Goal: Task Accomplishment & Management: Manage account settings

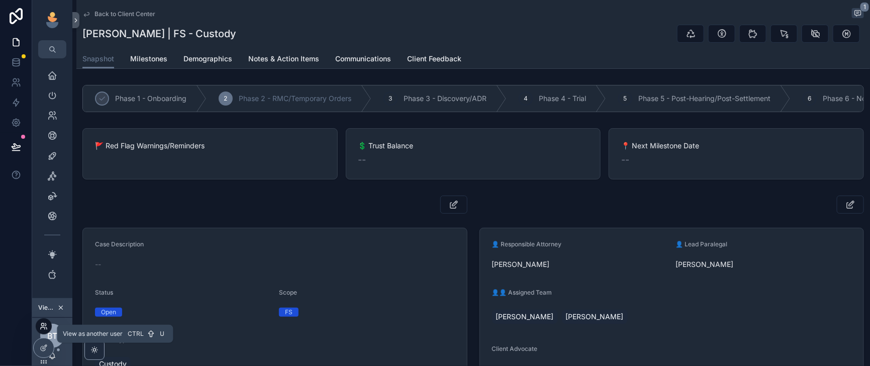
click at [44, 324] on icon at bounding box center [42, 324] width 3 height 3
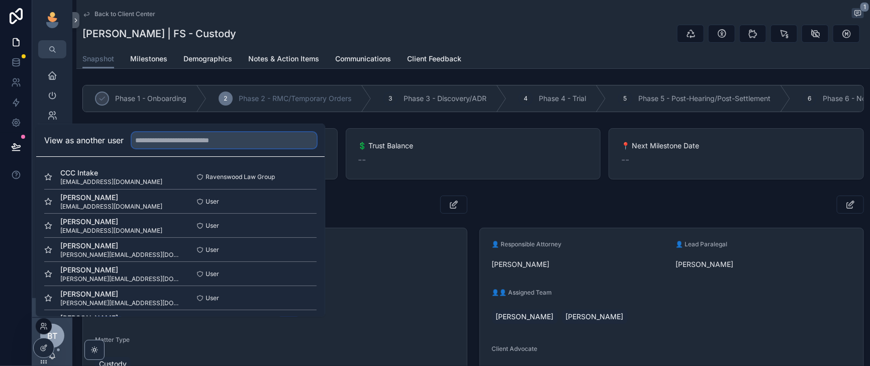
click at [178, 132] on input "text" at bounding box center [224, 140] width 185 height 16
type input "*****"
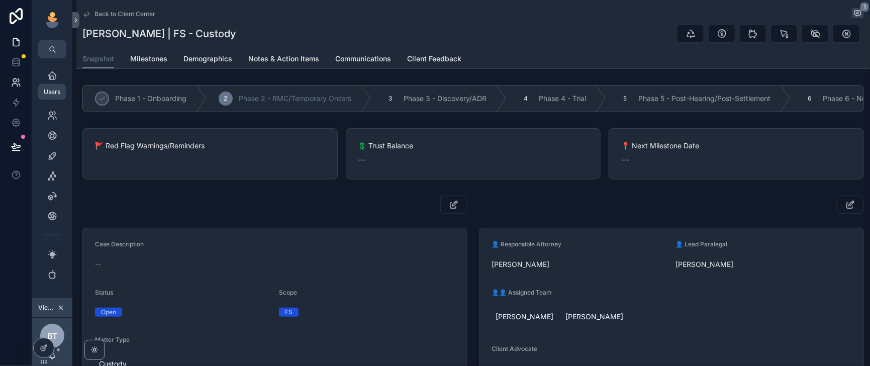
click at [18, 88] on icon at bounding box center [16, 82] width 10 height 10
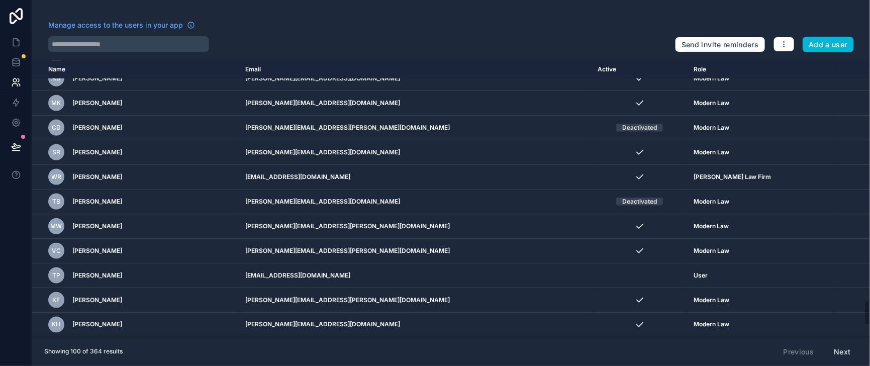
scroll to position [2514, 0]
click at [839, 354] on button "Next" at bounding box center [843, 351] width 31 height 17
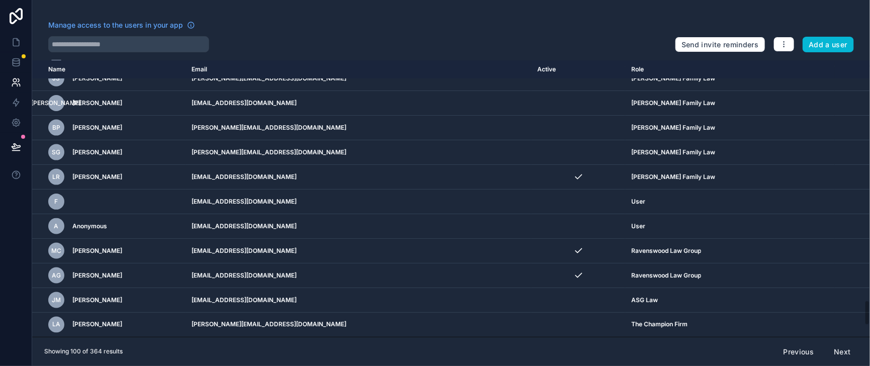
scroll to position [2514, 0]
click at [841, 345] on button "Next" at bounding box center [843, 351] width 31 height 17
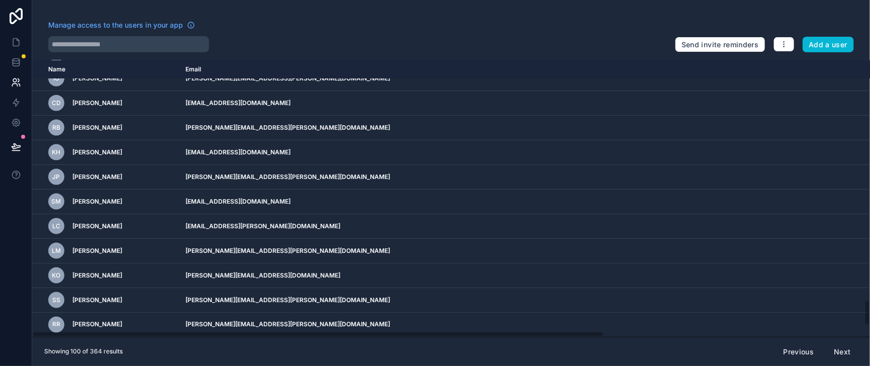
scroll to position [2514, 0]
click at [843, 351] on button "Next" at bounding box center [843, 351] width 31 height 17
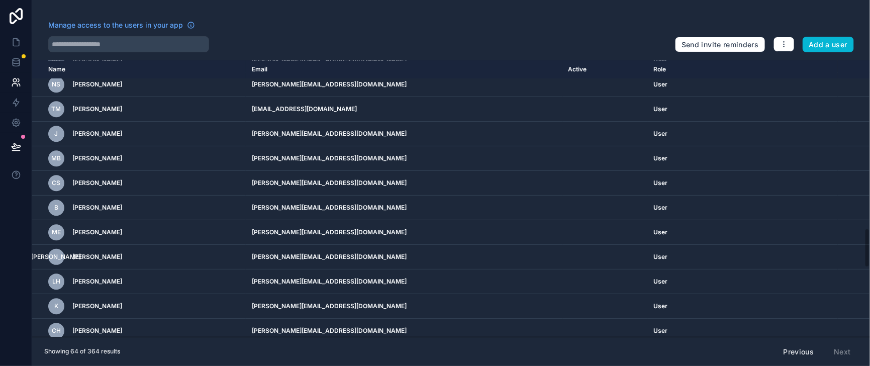
scroll to position [1131, 0]
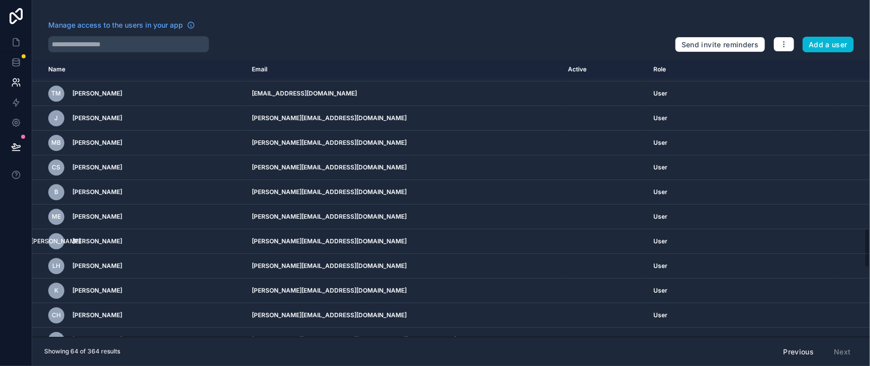
click at [844, 24] on icon "scrollable content" at bounding box center [848, 20] width 8 height 8
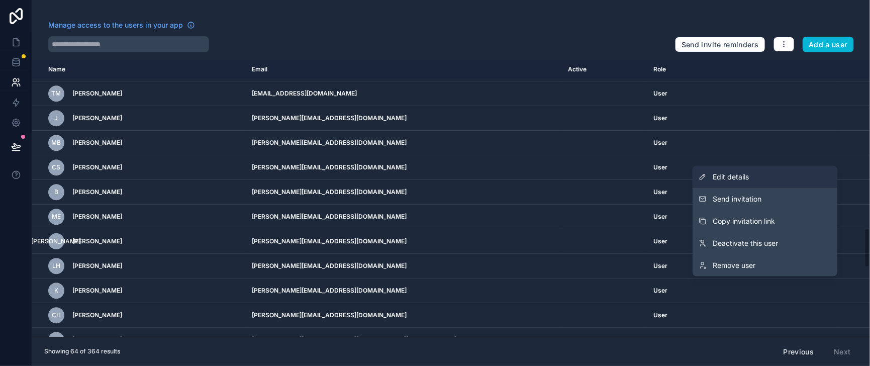
click at [746, 170] on link "Edit details" at bounding box center [765, 177] width 145 height 22
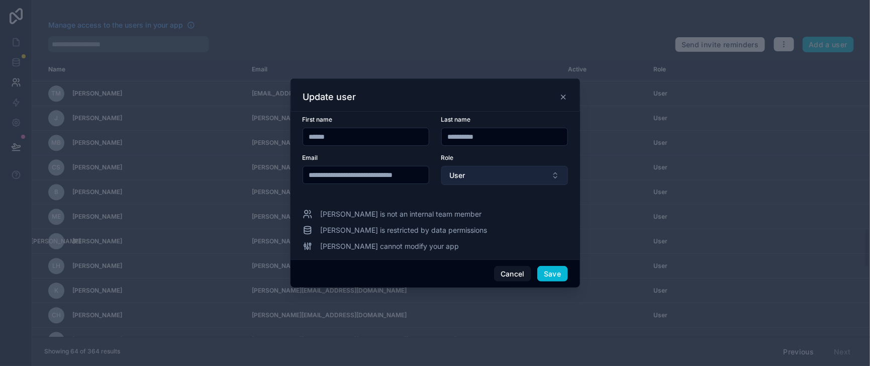
click at [519, 172] on button "User" at bounding box center [505, 175] width 127 height 19
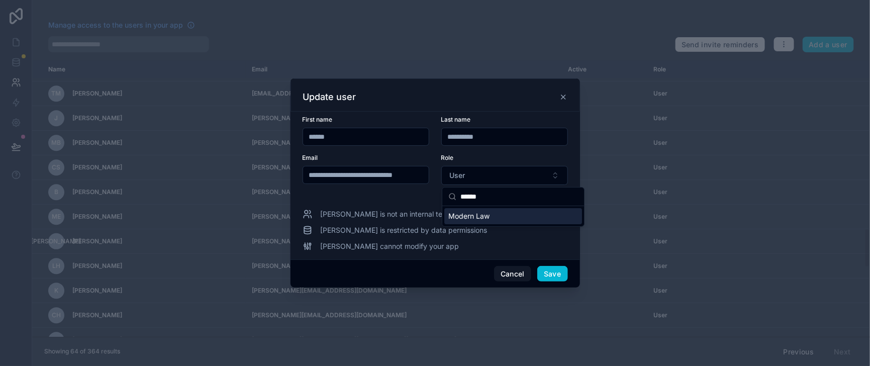
type input "******"
click at [506, 221] on div "Modern Law" at bounding box center [514, 216] width 138 height 16
click at [568, 282] on button "Save" at bounding box center [553, 274] width 30 height 16
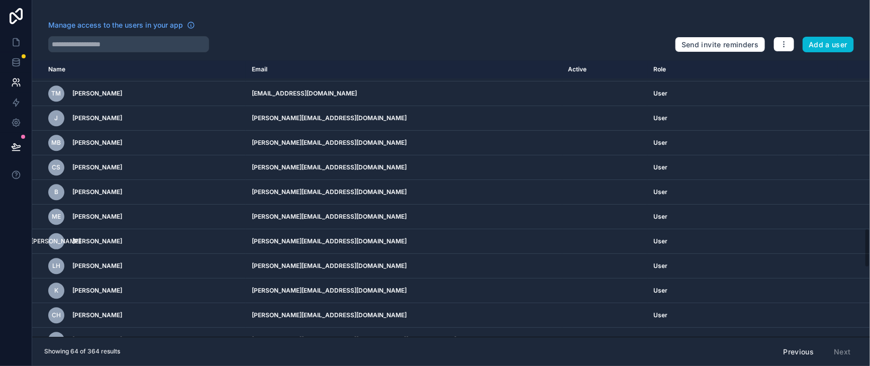
click at [846, 47] on icon "scrollable content" at bounding box center [848, 44] width 5 height 5
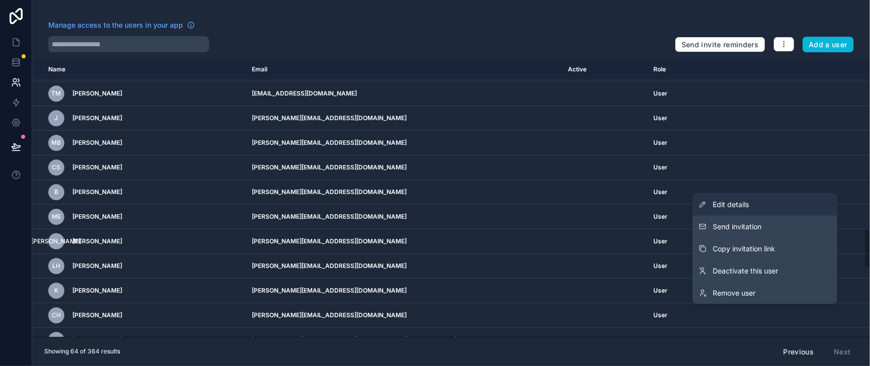
click at [741, 203] on link "Edit details" at bounding box center [765, 205] width 145 height 22
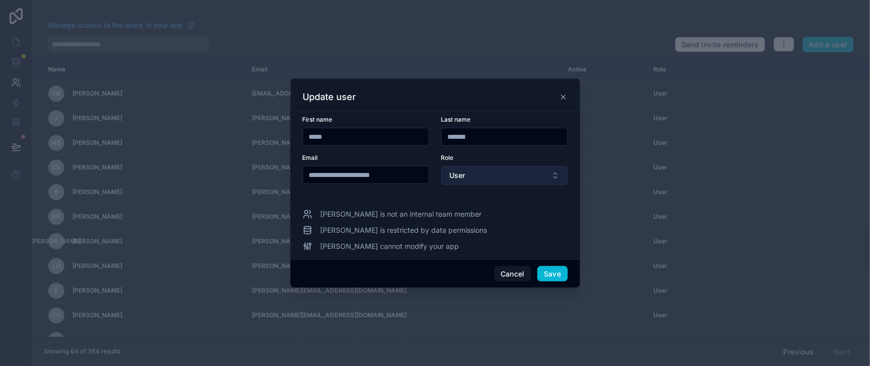
click at [549, 176] on button "User" at bounding box center [505, 175] width 127 height 19
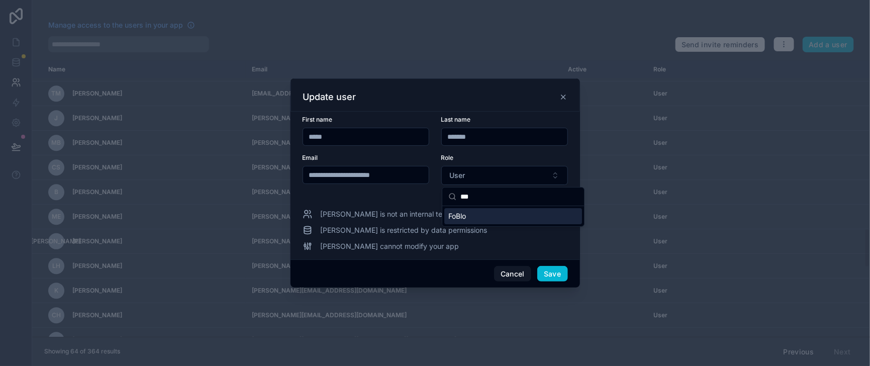
type input "***"
click at [496, 224] on div "FoBlo" at bounding box center [514, 216] width 138 height 16
click at [568, 282] on button "Save" at bounding box center [553, 274] width 30 height 16
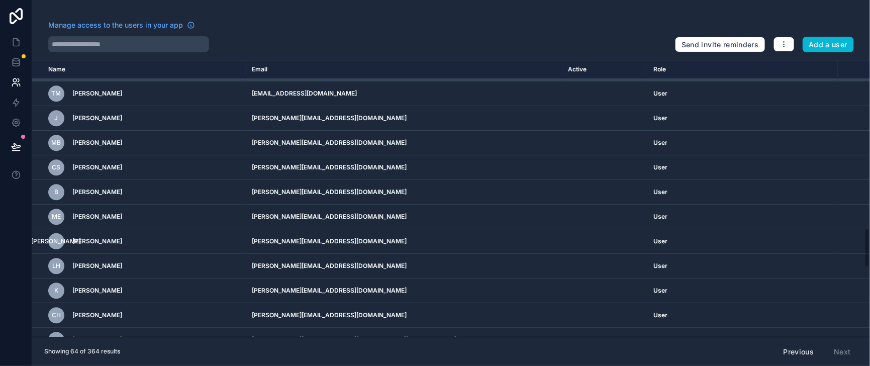
click at [844, 73] on icon "scrollable content" at bounding box center [848, 69] width 8 height 8
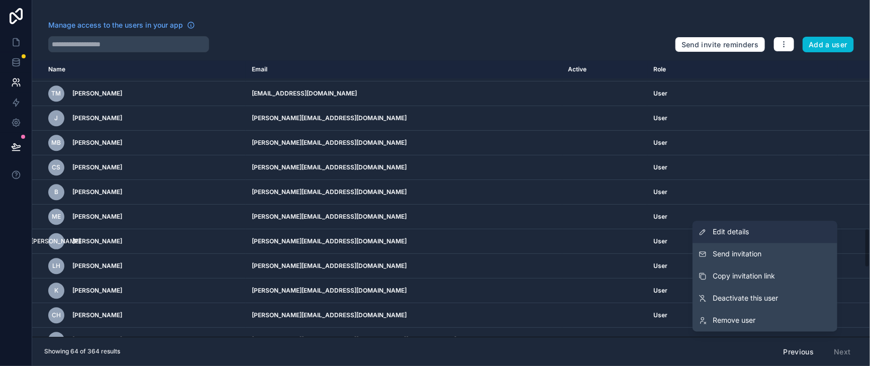
click at [771, 236] on link "Edit details" at bounding box center [765, 232] width 145 height 22
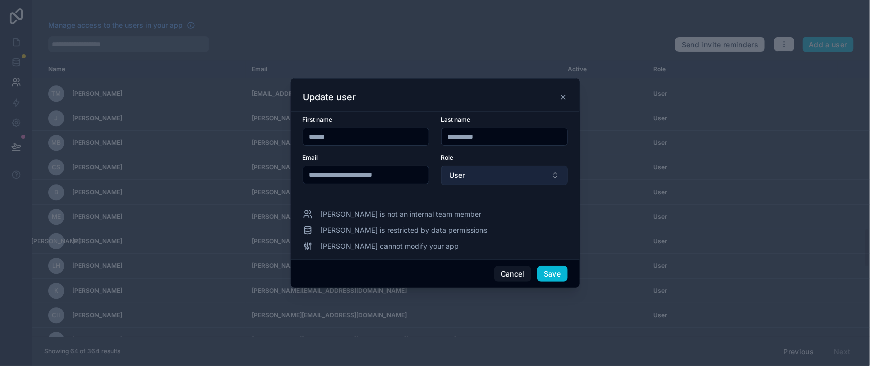
click at [568, 172] on button "User" at bounding box center [505, 175] width 127 height 19
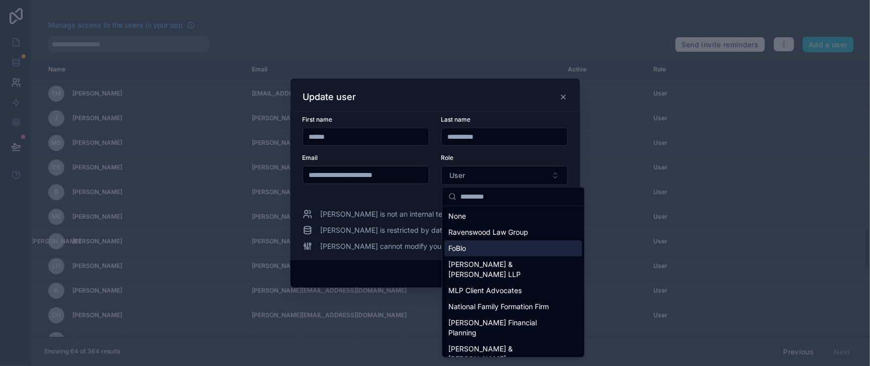
click at [466, 253] on span "FoBlo" at bounding box center [458, 248] width 18 height 10
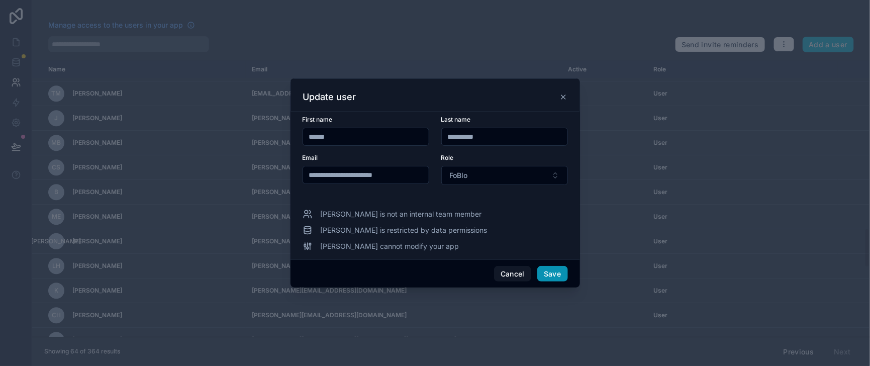
click at [568, 282] on button "Save" at bounding box center [553, 274] width 30 height 16
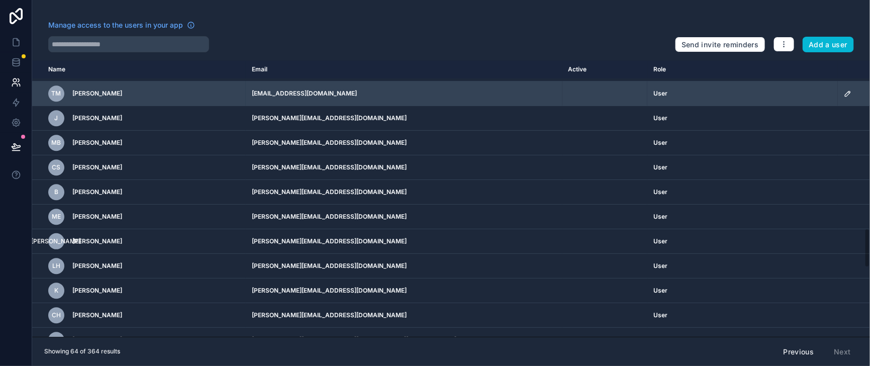
click at [844, 98] on icon "scrollable content" at bounding box center [848, 94] width 8 height 8
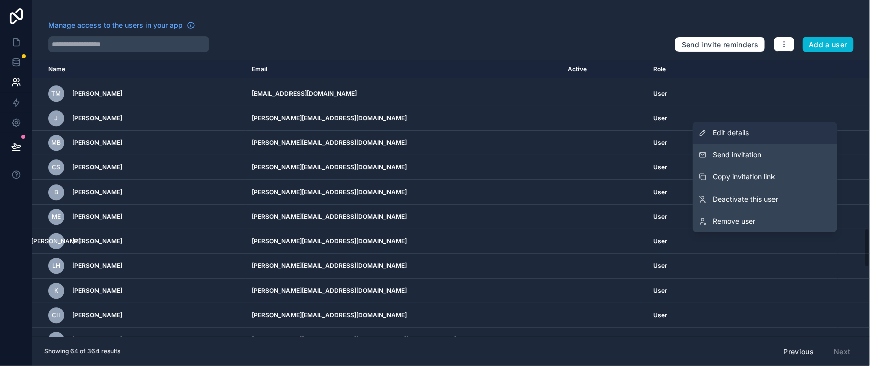
click at [731, 128] on span "Edit details" at bounding box center [731, 133] width 36 height 10
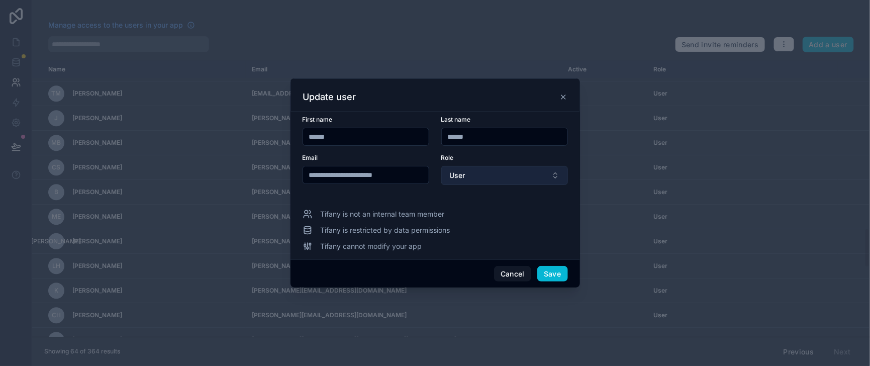
click at [494, 173] on button "User" at bounding box center [505, 175] width 127 height 19
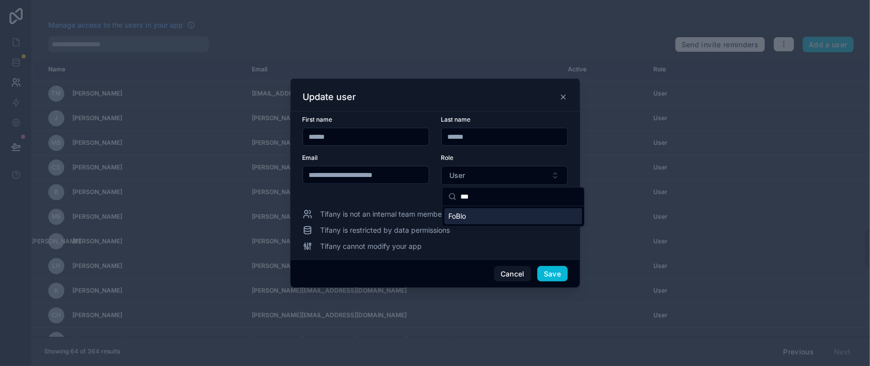
type input "***"
click at [478, 222] on div "FoBlo" at bounding box center [514, 216] width 138 height 16
click at [568, 279] on button "Save" at bounding box center [553, 274] width 30 height 16
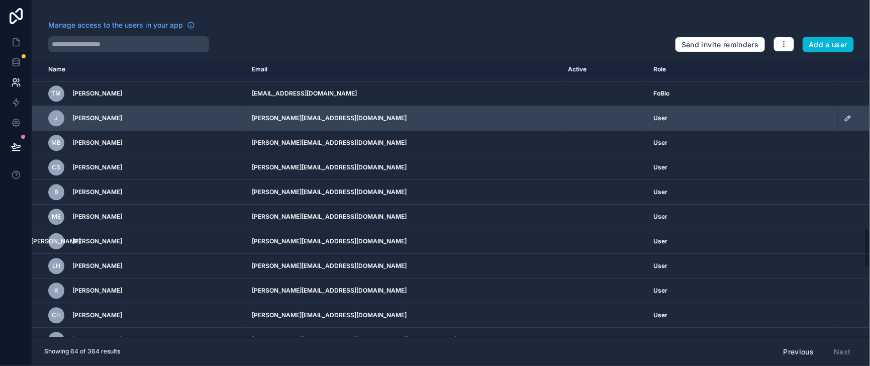
click at [844, 122] on icon "scrollable content" at bounding box center [848, 118] width 8 height 8
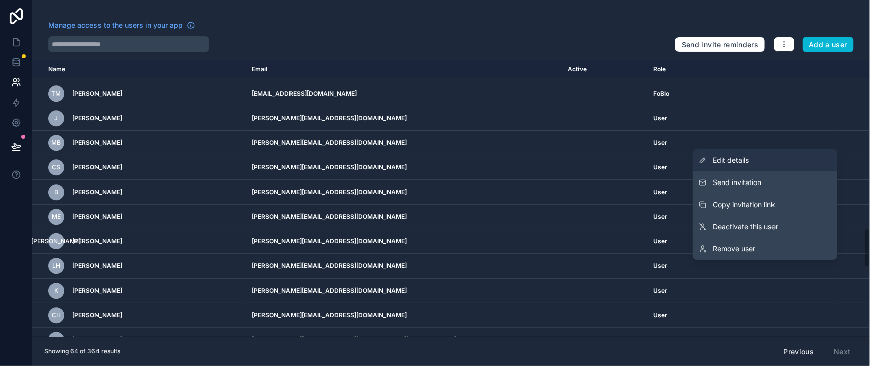
click at [724, 155] on span "Edit details" at bounding box center [731, 160] width 36 height 10
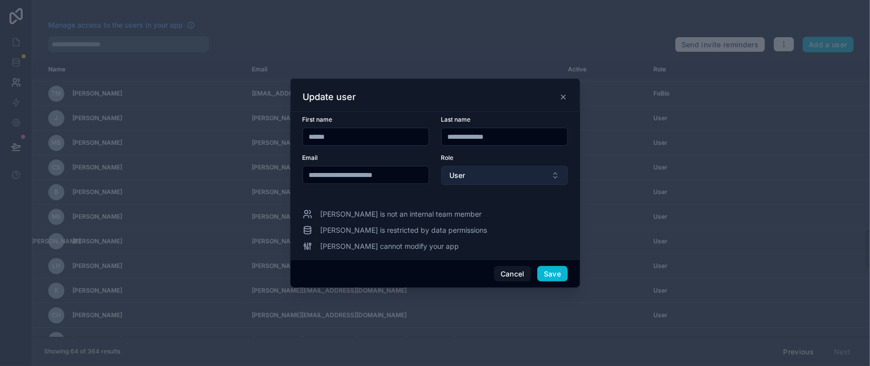
click at [477, 177] on button "User" at bounding box center [505, 175] width 127 height 19
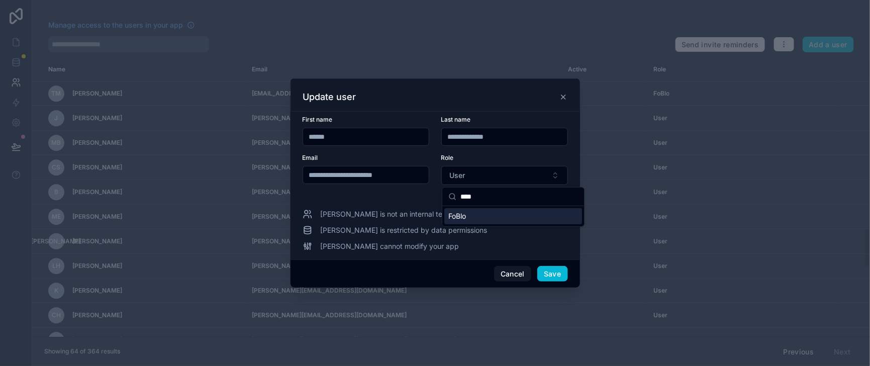
type input "****"
click at [475, 218] on div "FoBlo" at bounding box center [514, 216] width 138 height 16
click at [568, 282] on button "Save" at bounding box center [553, 274] width 30 height 16
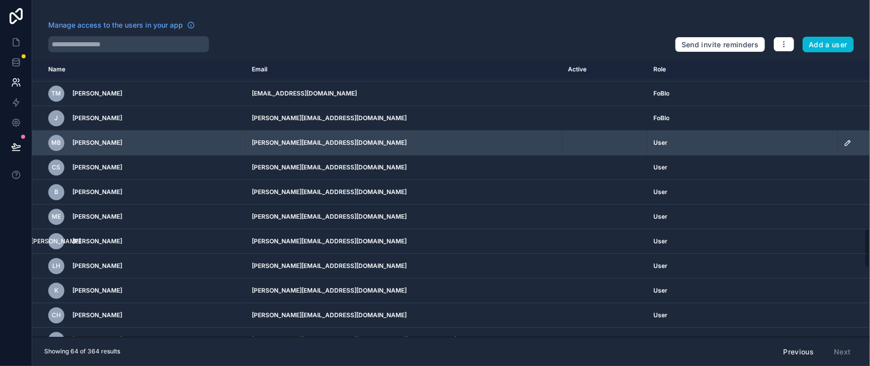
click at [844, 147] on icon "scrollable content" at bounding box center [848, 143] width 8 height 8
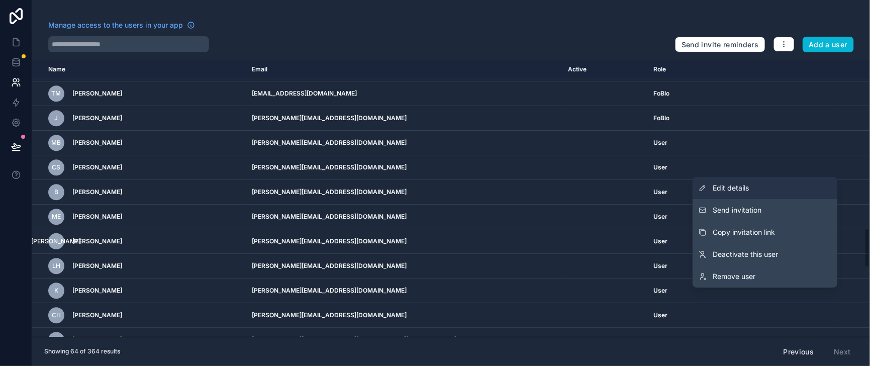
click at [718, 183] on span "Edit details" at bounding box center [731, 188] width 36 height 10
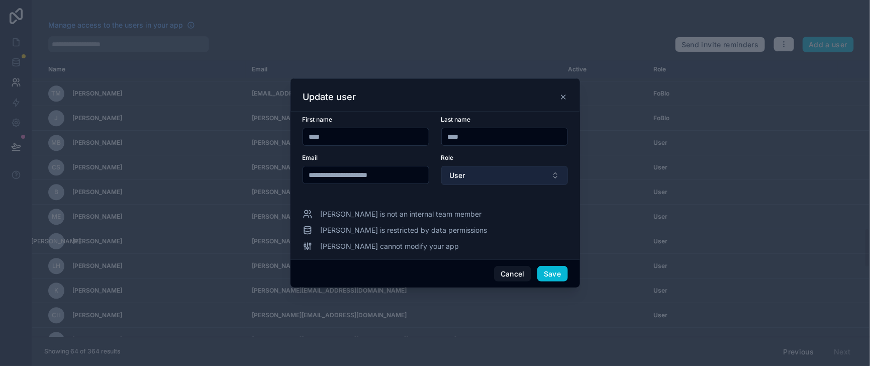
click at [535, 175] on button "User" at bounding box center [505, 175] width 127 height 19
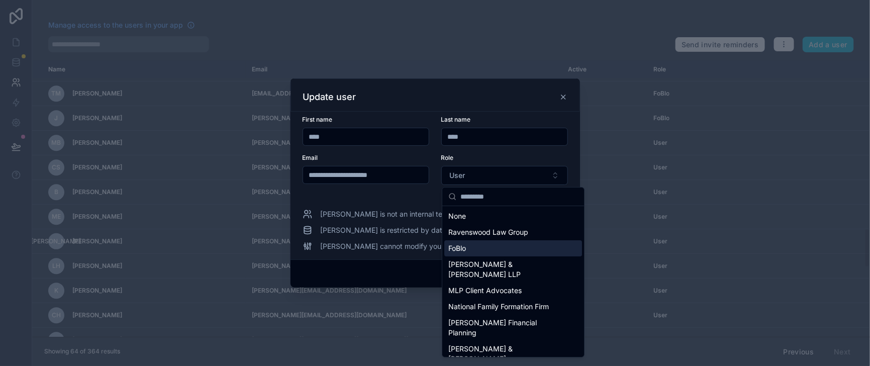
click at [507, 253] on div "FoBlo" at bounding box center [514, 248] width 138 height 16
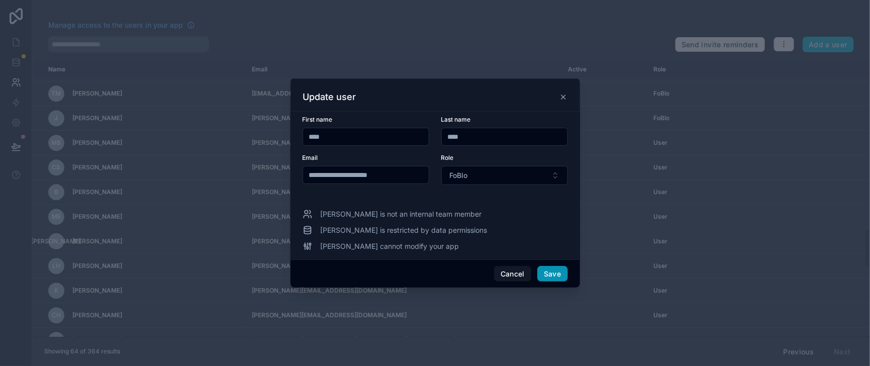
click at [560, 282] on button "Save" at bounding box center [553, 274] width 30 height 16
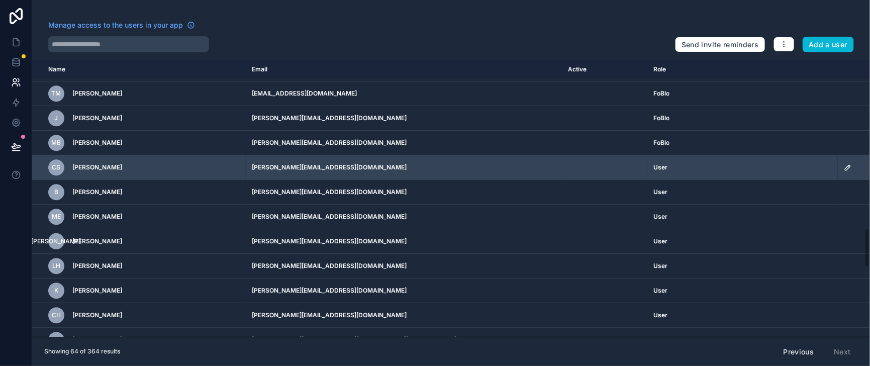
click at [844, 171] on icon "scrollable content" at bounding box center [848, 167] width 8 height 8
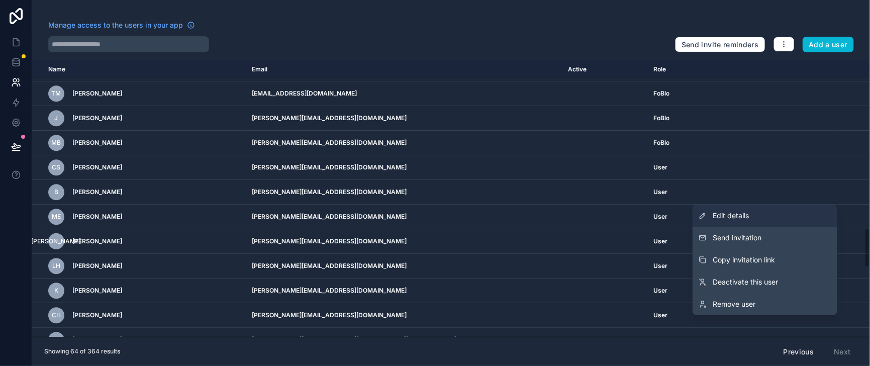
click at [731, 211] on span "Edit details" at bounding box center [731, 216] width 36 height 10
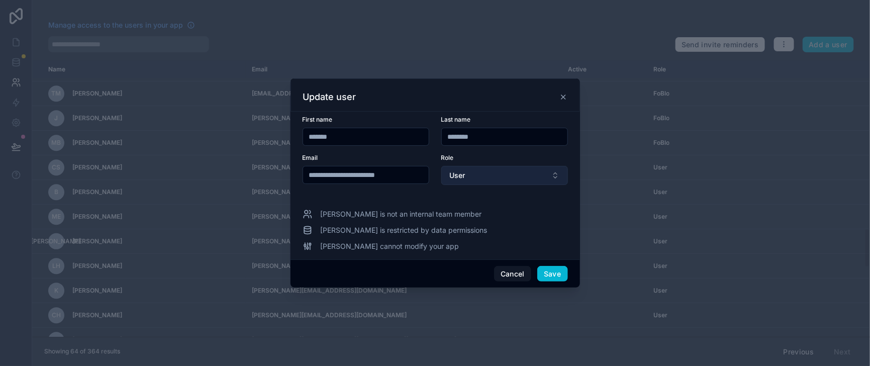
click at [536, 176] on button "User" at bounding box center [505, 175] width 127 height 19
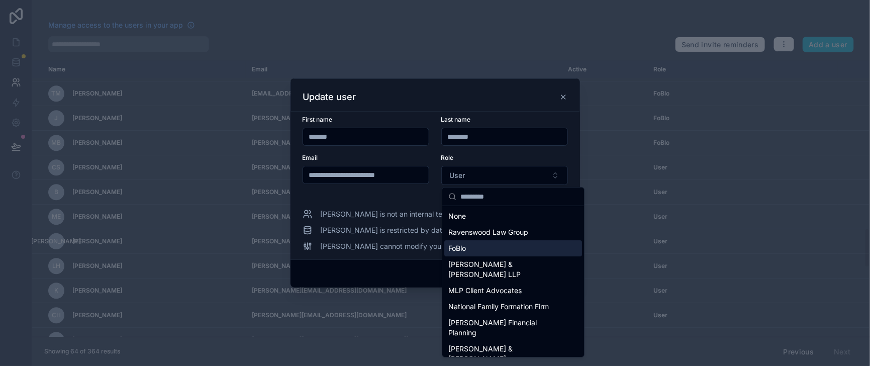
click at [494, 254] on div "FoBlo" at bounding box center [514, 248] width 138 height 16
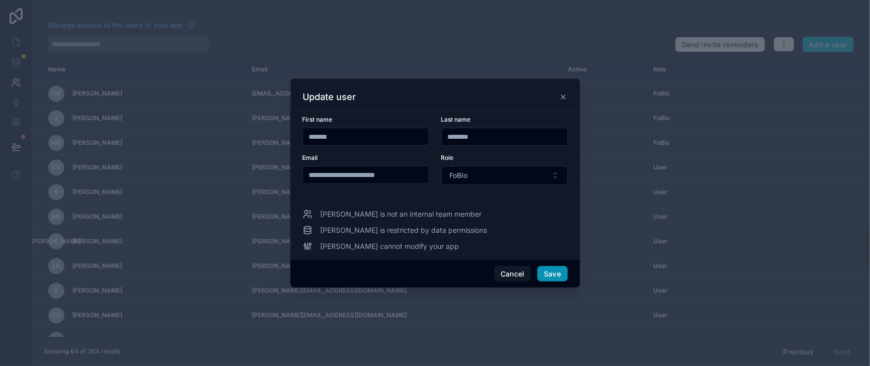
click at [555, 282] on button "Save" at bounding box center [553, 274] width 30 height 16
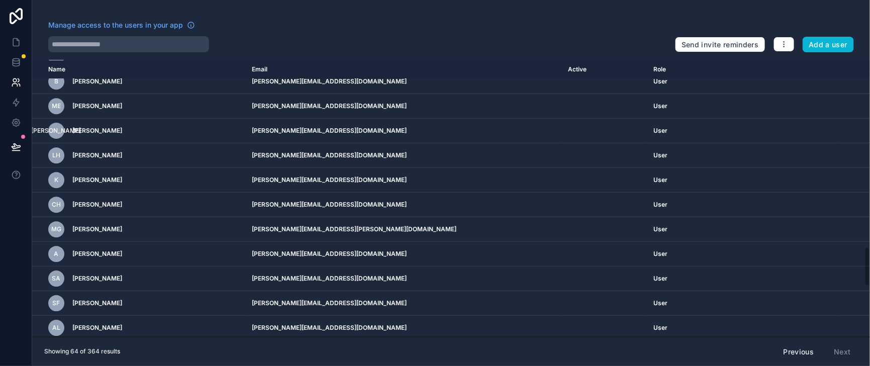
scroll to position [1257, 0]
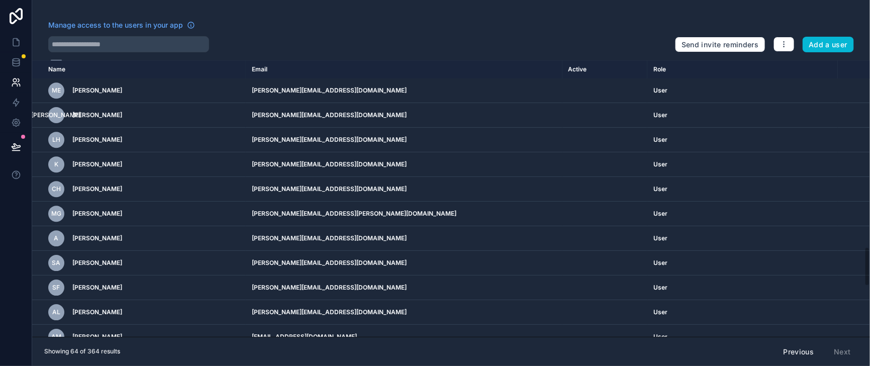
click at [838, 78] on td "scrollable content" at bounding box center [854, 66] width 32 height 25
click at [846, 68] on icon "scrollable content" at bounding box center [848, 65] width 5 height 5
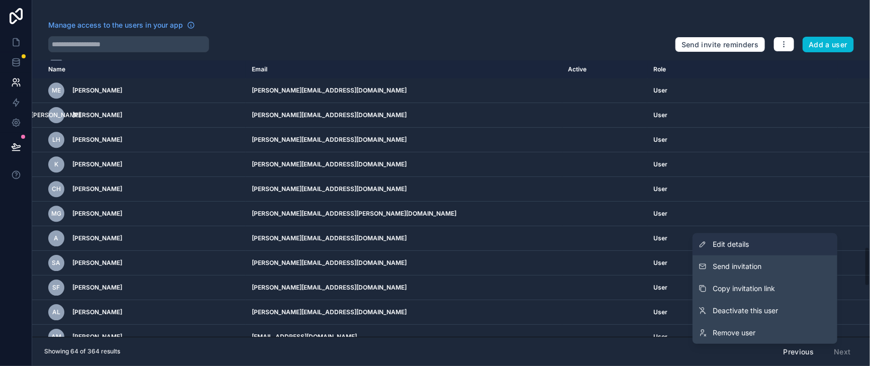
click at [738, 246] on link "Edit details" at bounding box center [765, 244] width 145 height 22
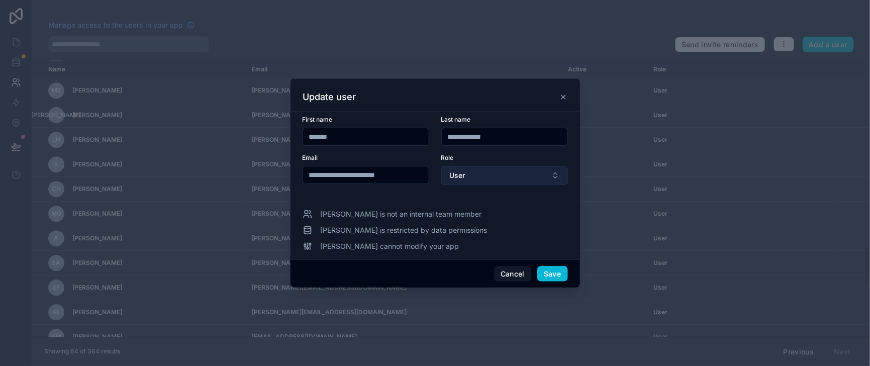
click at [568, 177] on button "User" at bounding box center [505, 175] width 127 height 19
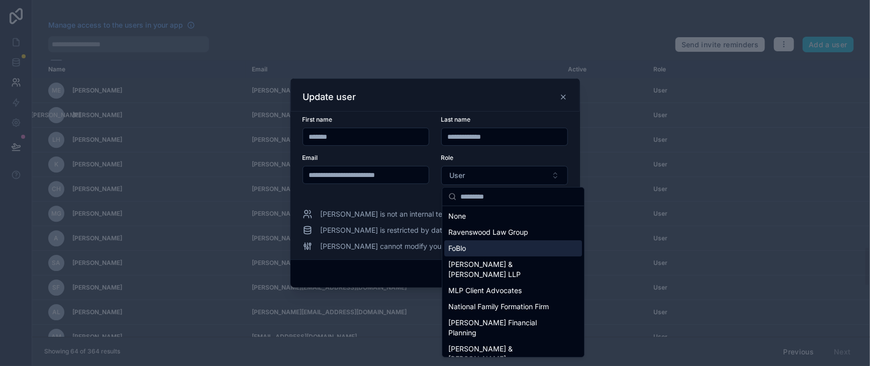
click at [483, 256] on div "FoBlo" at bounding box center [514, 248] width 138 height 16
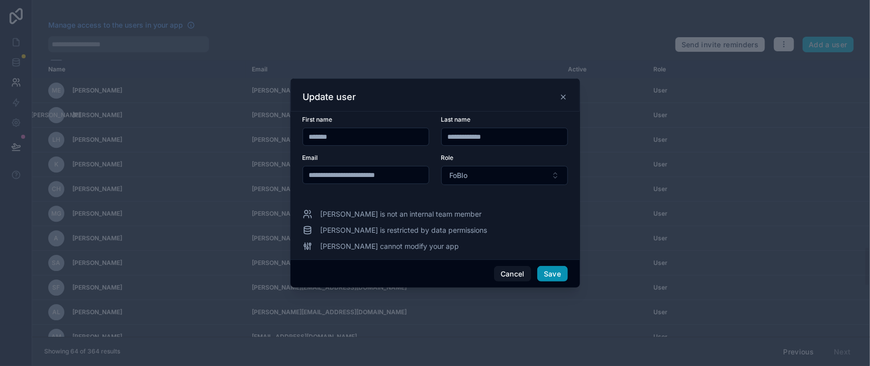
click at [566, 282] on button "Save" at bounding box center [553, 274] width 30 height 16
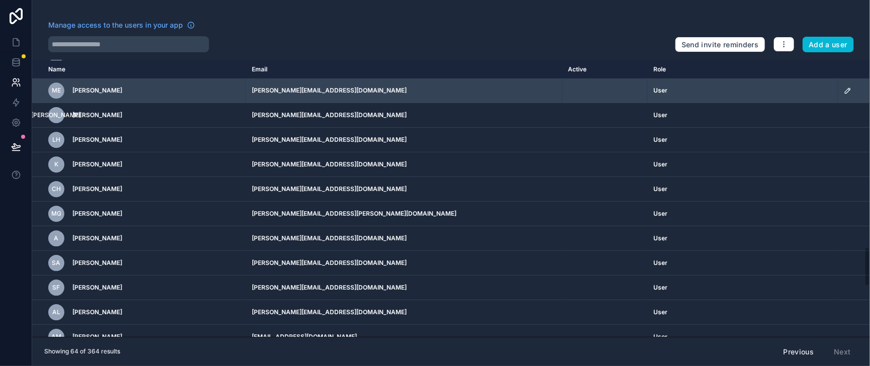
click at [844, 95] on icon "scrollable content" at bounding box center [848, 90] width 8 height 8
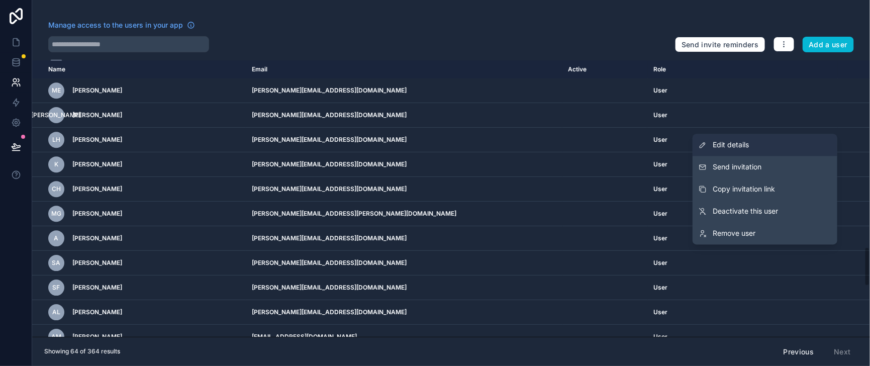
click at [723, 140] on span "Edit details" at bounding box center [731, 145] width 36 height 10
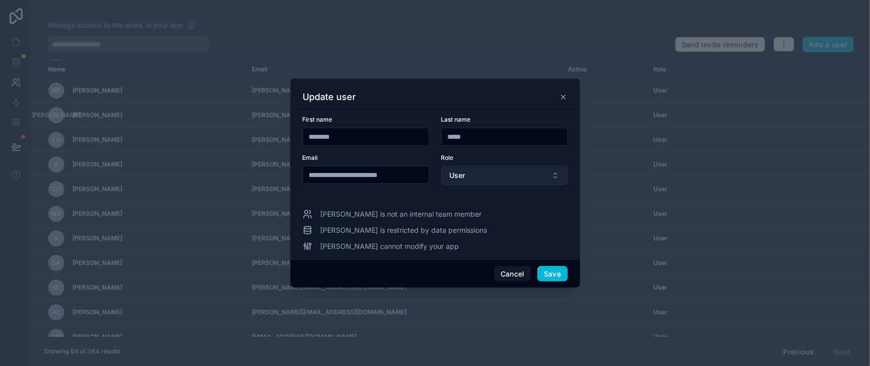
click at [568, 169] on button "User" at bounding box center [505, 175] width 127 height 19
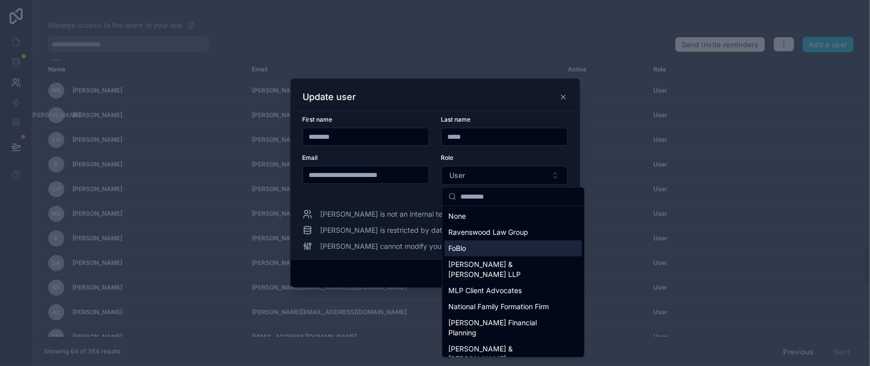
click at [491, 256] on div "FoBlo" at bounding box center [514, 248] width 138 height 16
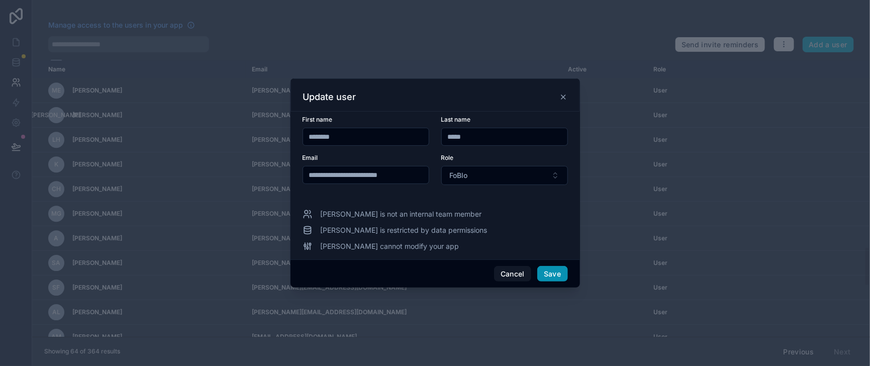
click at [568, 282] on button "Save" at bounding box center [553, 274] width 30 height 16
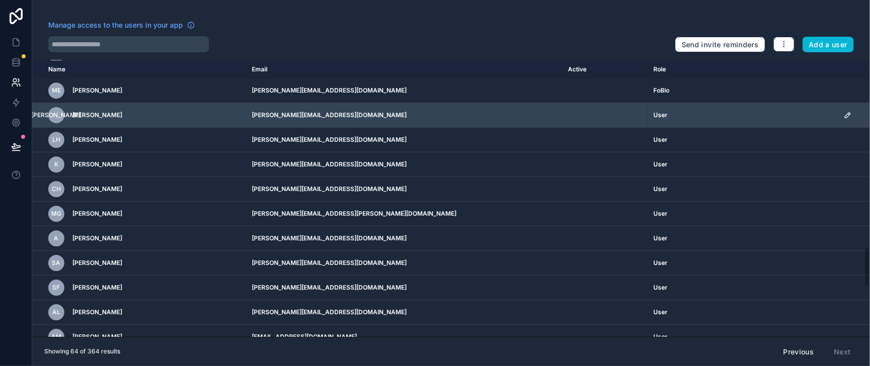
click at [844, 119] on icon "scrollable content" at bounding box center [848, 115] width 8 height 8
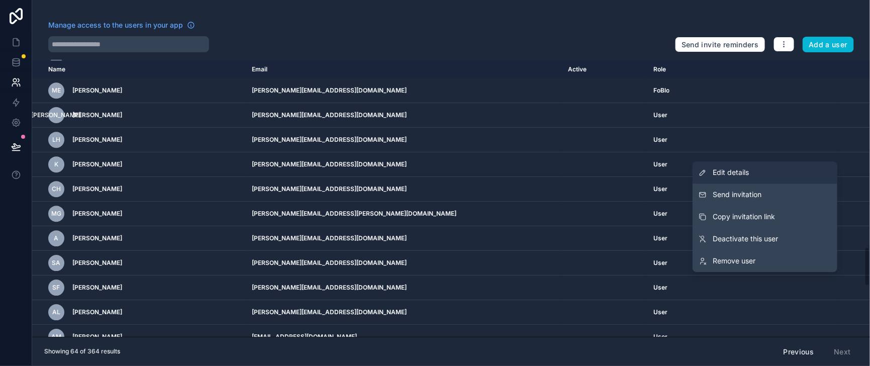
click at [716, 168] on span "Edit details" at bounding box center [731, 173] width 36 height 10
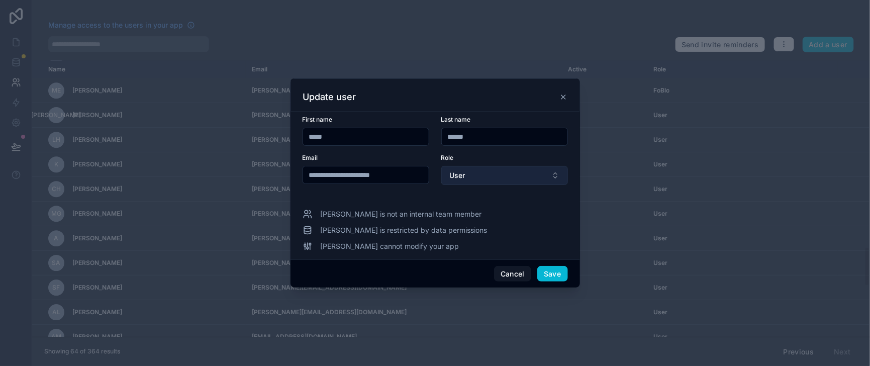
click at [557, 175] on button "User" at bounding box center [505, 175] width 127 height 19
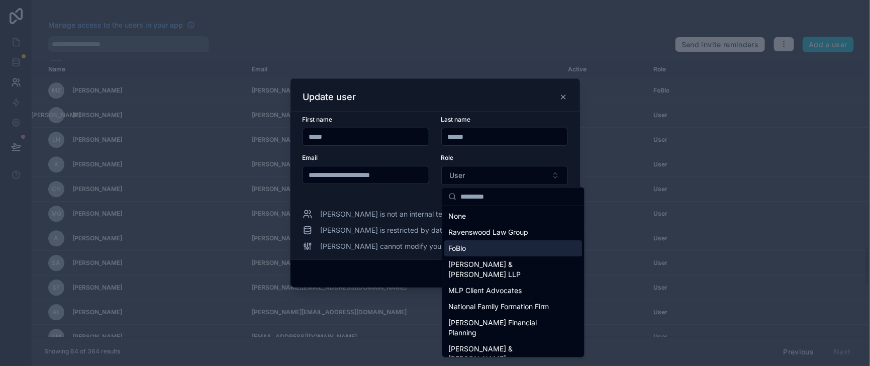
click at [496, 250] on div "FoBlo" at bounding box center [514, 248] width 138 height 16
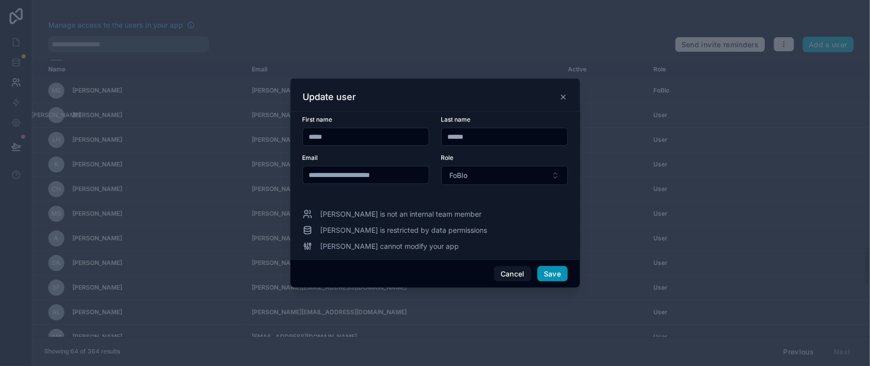
click at [568, 282] on button "Save" at bounding box center [553, 274] width 30 height 16
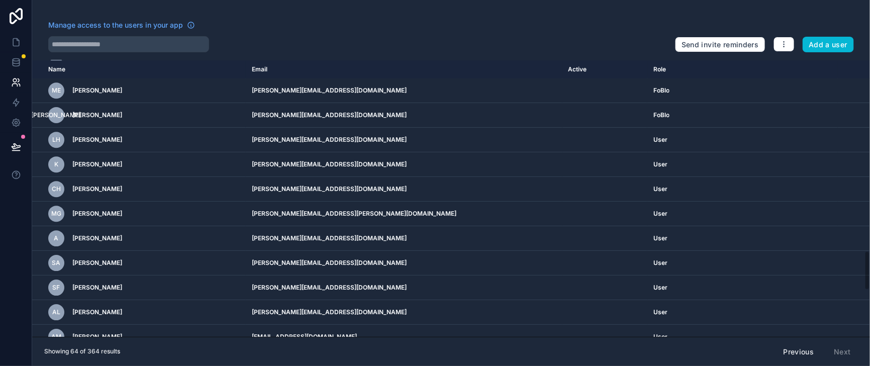
scroll to position [1382, 0]
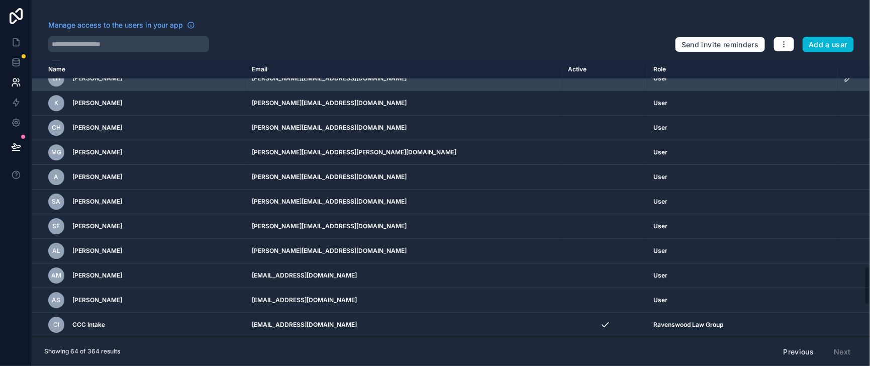
click at [846, 81] on icon "scrollable content" at bounding box center [848, 78] width 5 height 5
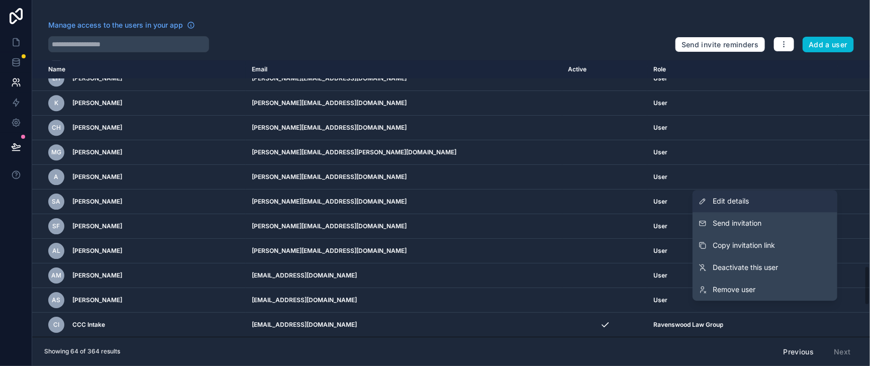
click at [741, 205] on link "Edit details" at bounding box center [765, 201] width 145 height 22
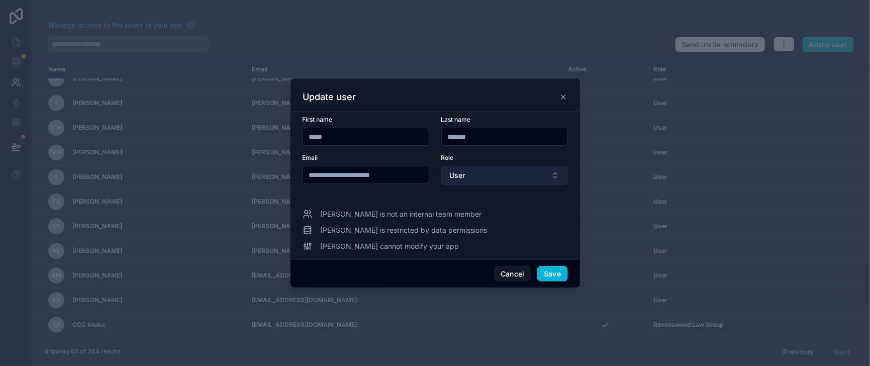
click at [507, 172] on button "User" at bounding box center [505, 175] width 127 height 19
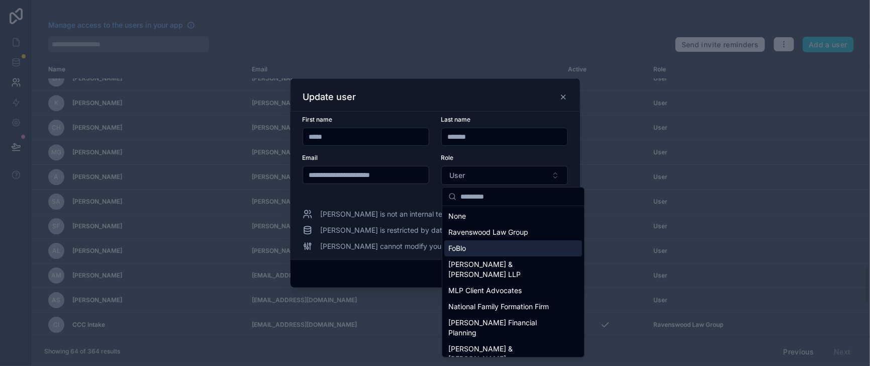
click at [477, 252] on div "FoBlo" at bounding box center [514, 248] width 138 height 16
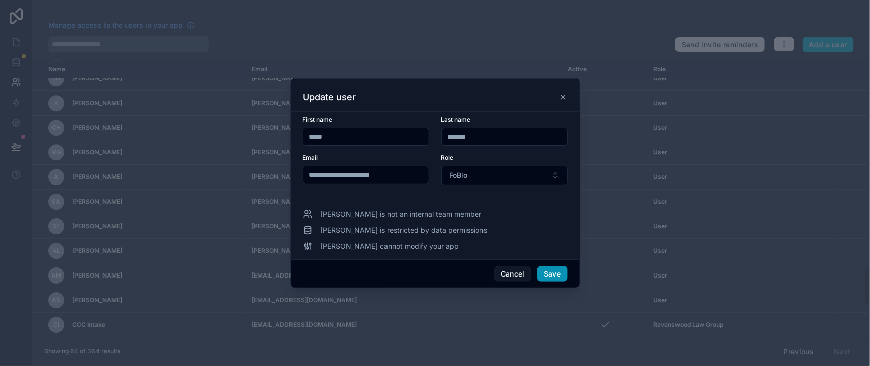
click at [568, 282] on button "Save" at bounding box center [553, 274] width 30 height 16
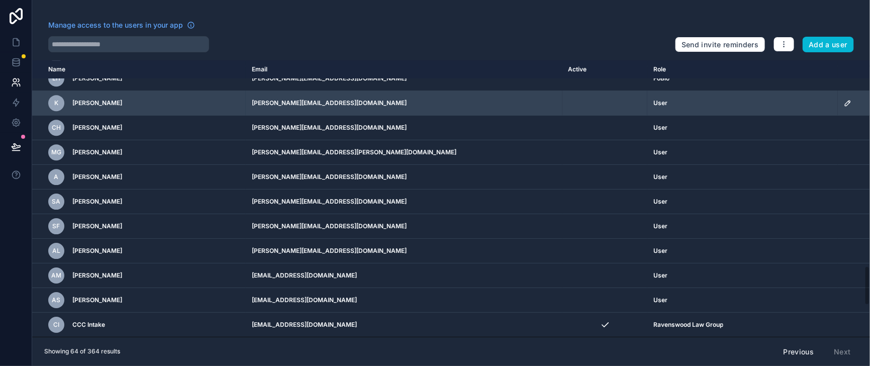
click at [844, 107] on icon "scrollable content" at bounding box center [848, 103] width 8 height 8
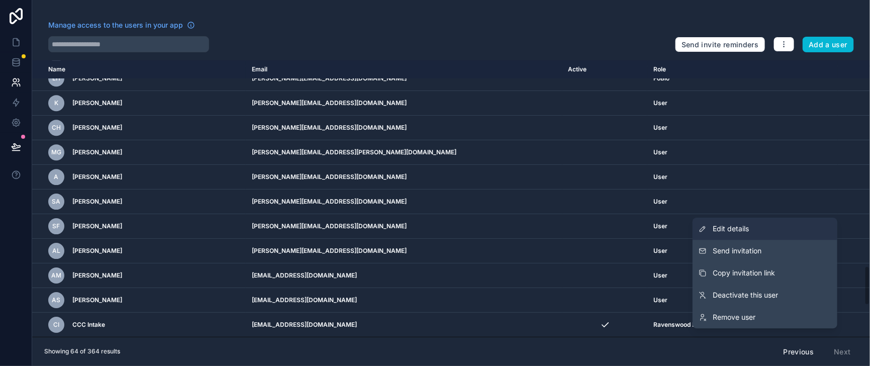
click at [713, 227] on span "Edit details" at bounding box center [731, 229] width 36 height 10
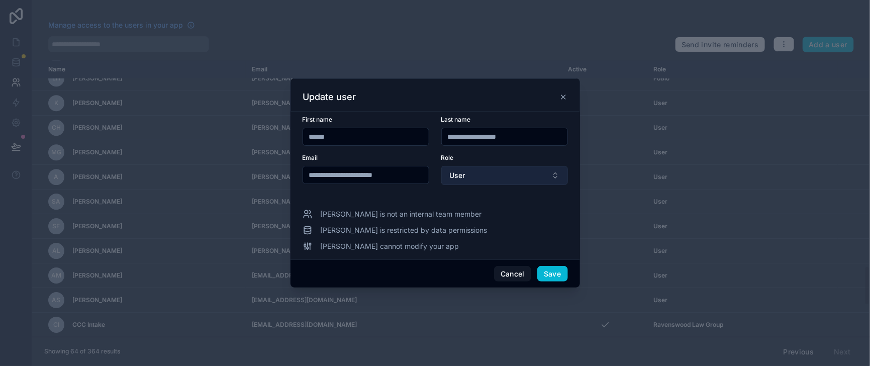
click at [528, 172] on button "User" at bounding box center [505, 175] width 127 height 19
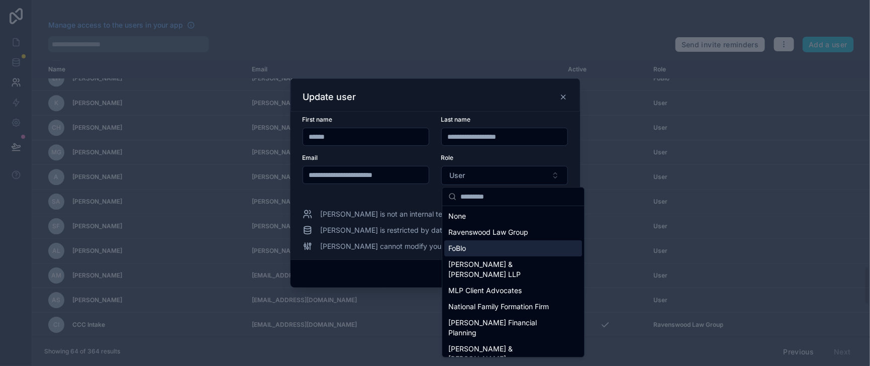
click at [492, 253] on div "FoBlo" at bounding box center [514, 248] width 138 height 16
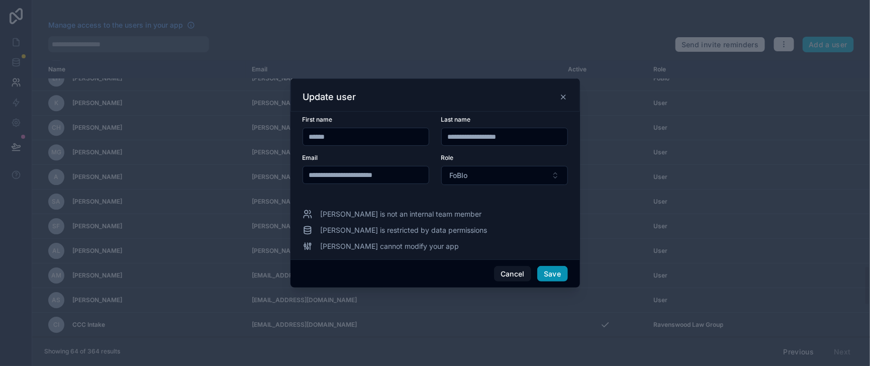
click at [568, 281] on button "Save" at bounding box center [553, 274] width 30 height 16
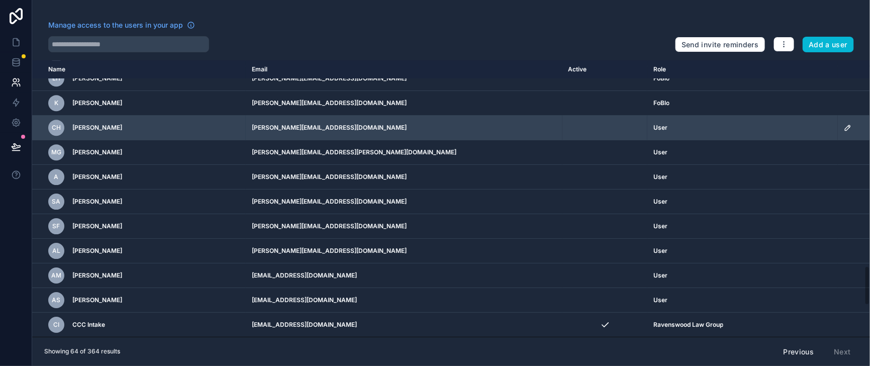
click at [844, 132] on icon "scrollable content" at bounding box center [848, 128] width 8 height 8
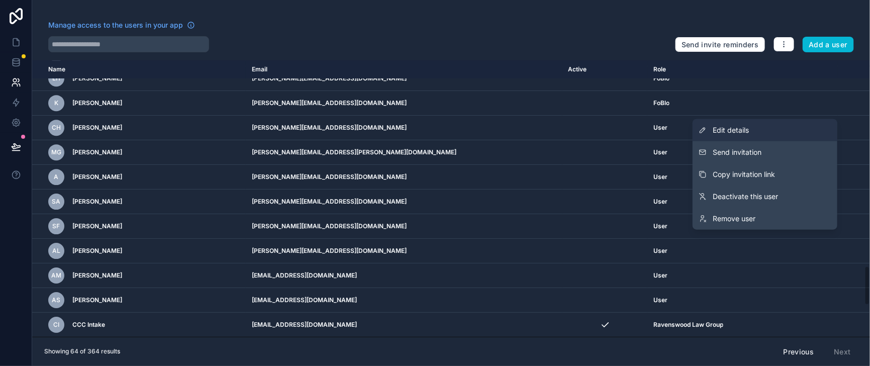
click at [717, 125] on span "Edit details" at bounding box center [731, 130] width 36 height 10
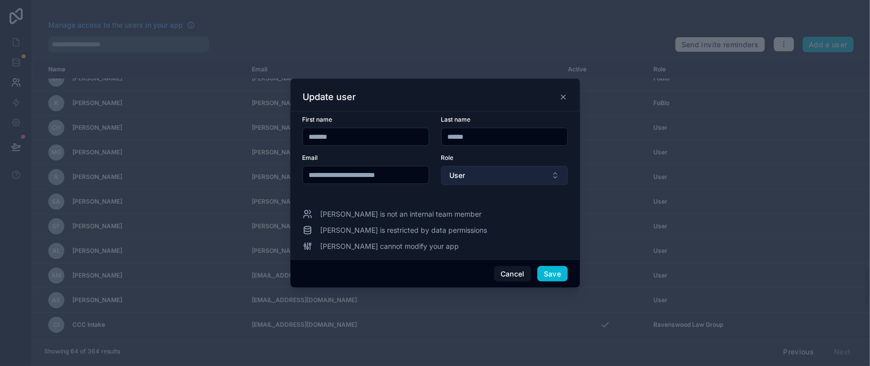
click at [568, 172] on button "User" at bounding box center [505, 175] width 127 height 19
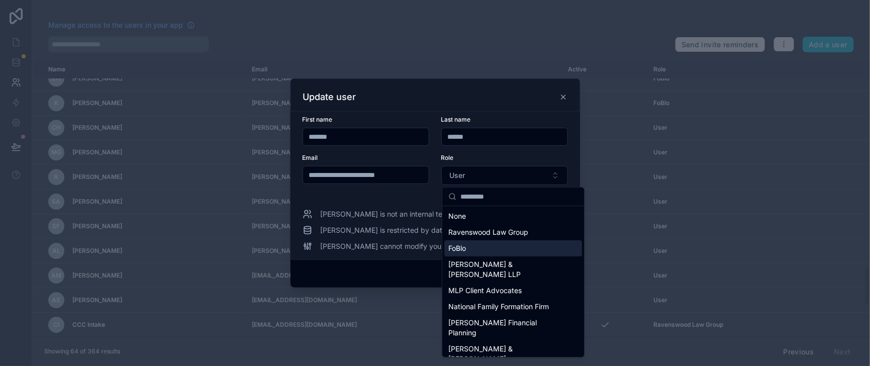
click at [478, 250] on div "FoBlo" at bounding box center [514, 248] width 138 height 16
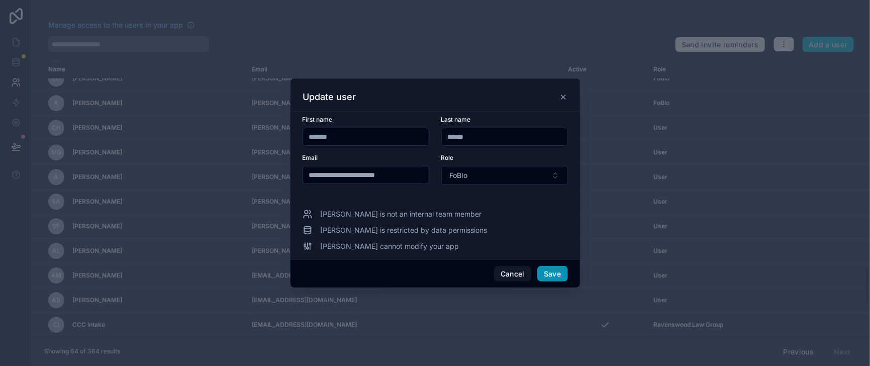
click at [559, 282] on button "Save" at bounding box center [553, 274] width 30 height 16
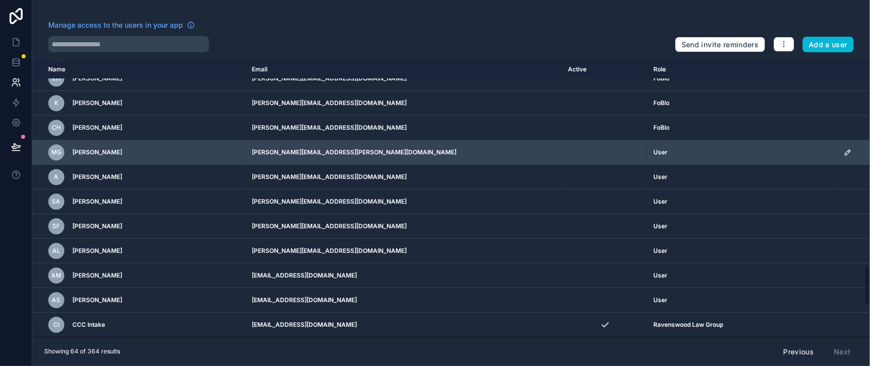
click at [846, 155] on icon "scrollable content" at bounding box center [848, 152] width 5 height 5
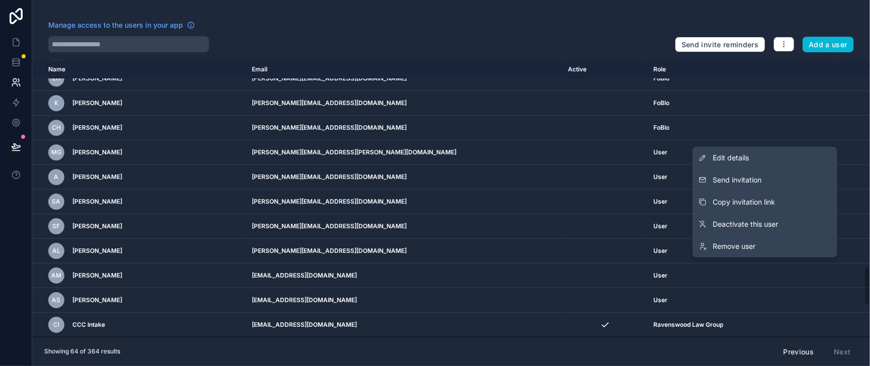
drag, startPoint x: 728, startPoint y: 149, endPoint x: 724, endPoint y: 153, distance: 5.3
click at [728, 153] on span "Edit details" at bounding box center [731, 158] width 36 height 10
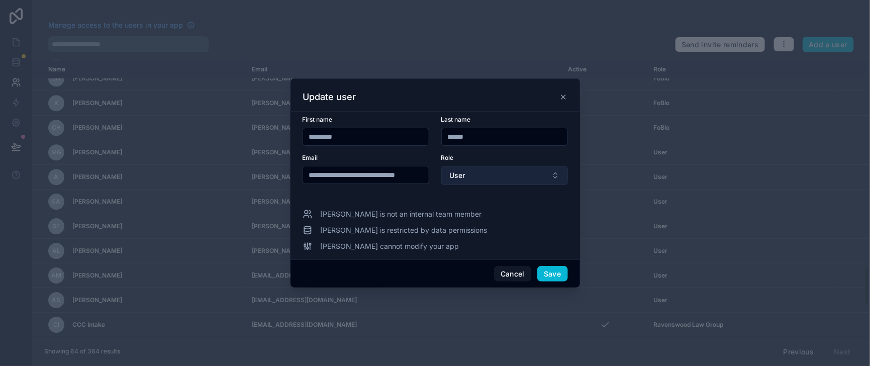
click at [565, 170] on button "User" at bounding box center [505, 175] width 127 height 19
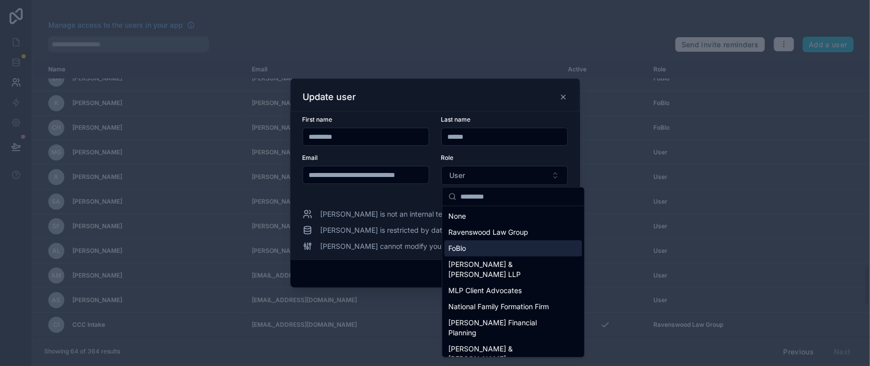
click at [490, 249] on div "FoBlo" at bounding box center [514, 248] width 138 height 16
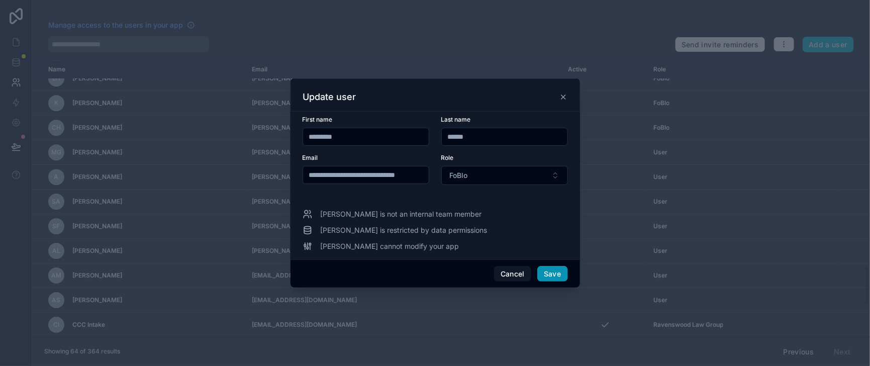
click at [568, 282] on button "Save" at bounding box center [553, 274] width 30 height 16
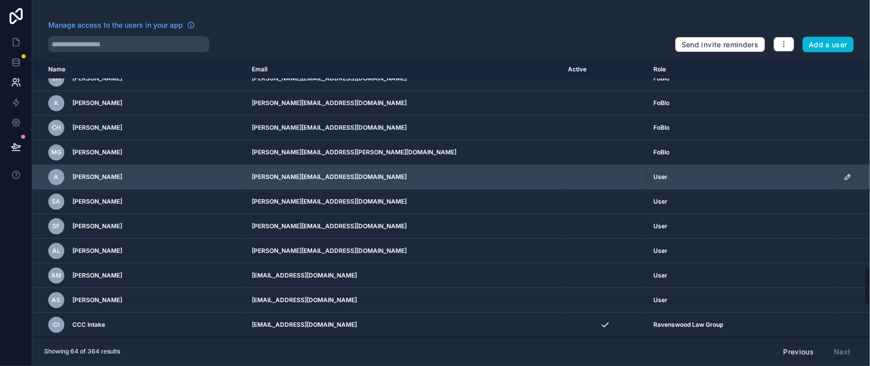
click at [844, 181] on icon "scrollable content" at bounding box center [848, 177] width 8 height 8
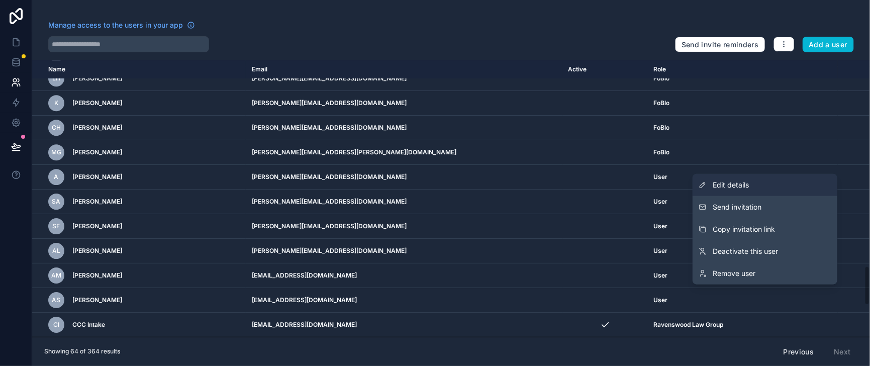
click at [732, 180] on span "Edit details" at bounding box center [731, 185] width 36 height 10
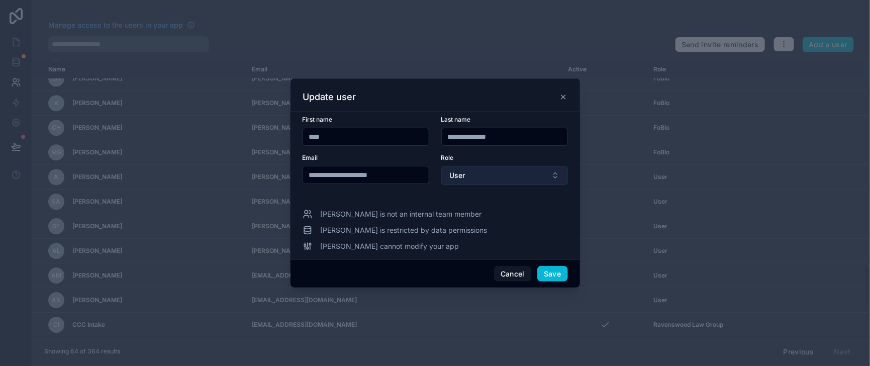
click at [496, 173] on button "User" at bounding box center [505, 175] width 127 height 19
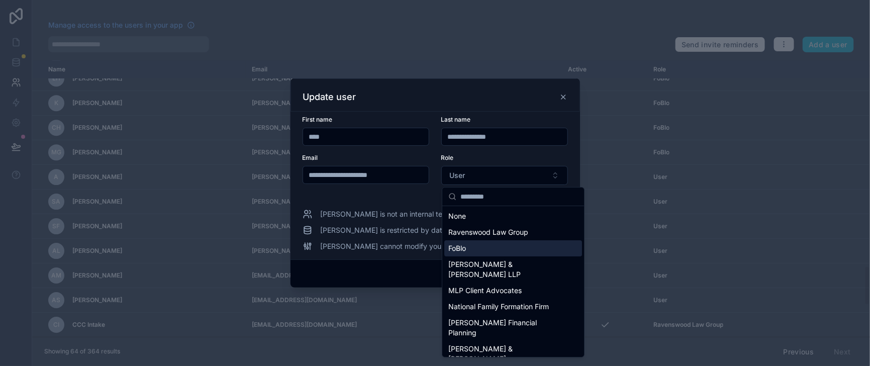
click at [466, 253] on span "FoBlo" at bounding box center [458, 248] width 18 height 10
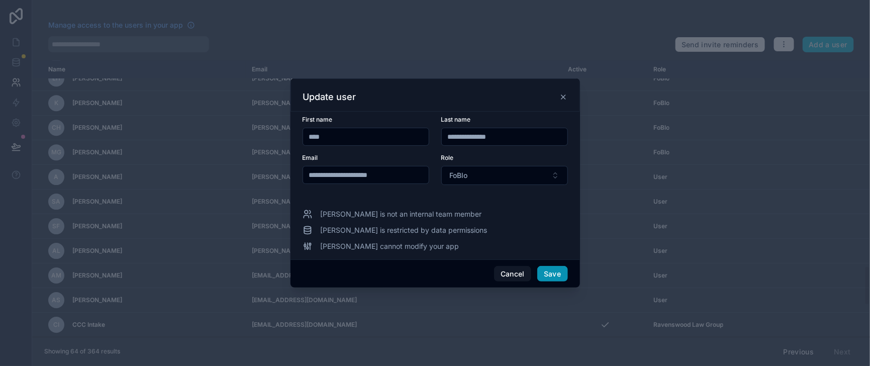
click at [568, 282] on button "Save" at bounding box center [553, 274] width 30 height 16
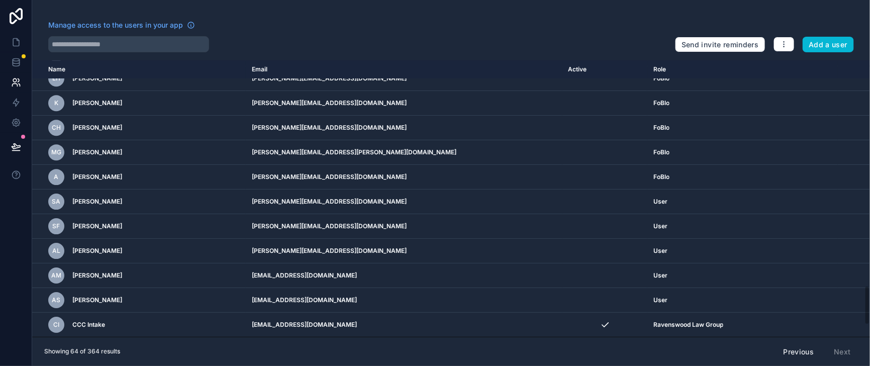
scroll to position [1521, 0]
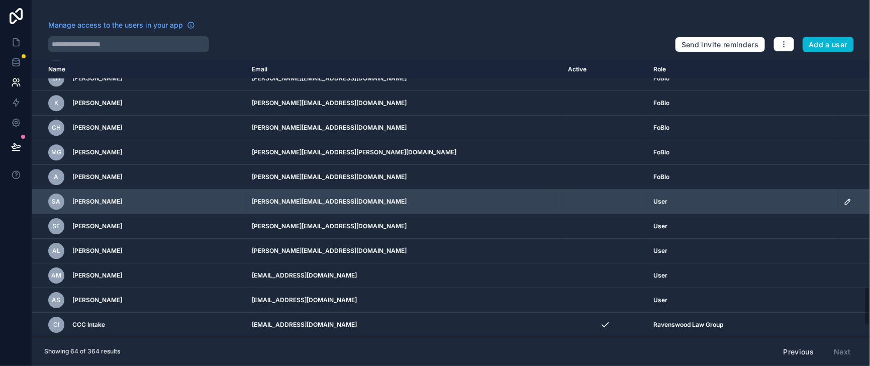
click at [844, 198] on icon "scrollable content" at bounding box center [848, 202] width 8 height 8
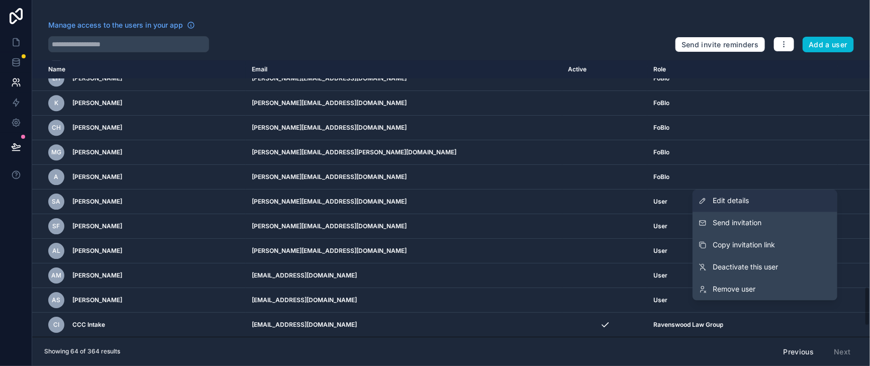
click at [721, 195] on link "Edit details" at bounding box center [765, 201] width 145 height 22
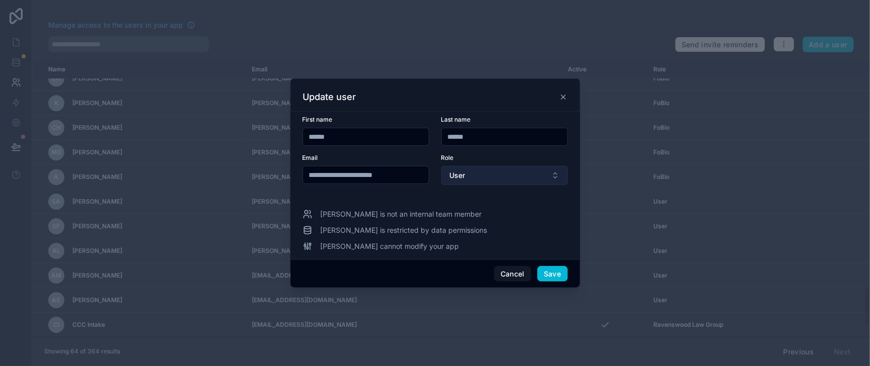
click at [558, 171] on button "User" at bounding box center [505, 175] width 127 height 19
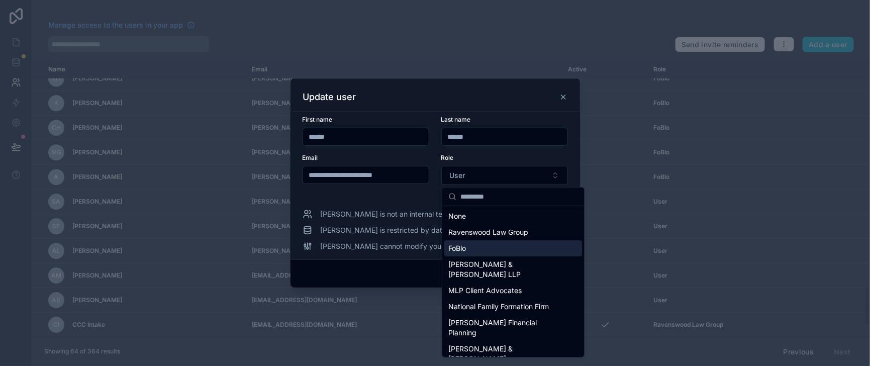
click at [473, 256] on div "FoBlo" at bounding box center [514, 248] width 138 height 16
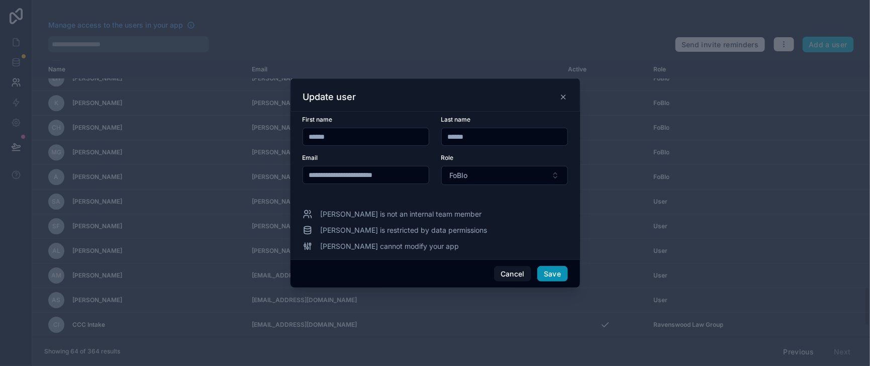
click at [568, 282] on button "Save" at bounding box center [553, 274] width 30 height 16
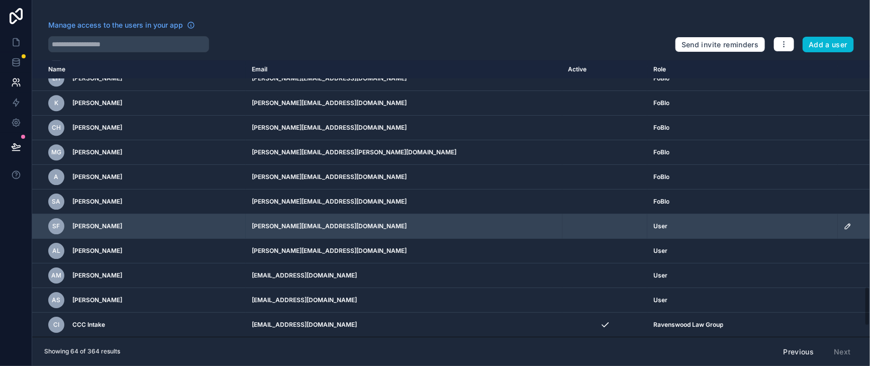
click at [844, 222] on icon "scrollable content" at bounding box center [848, 226] width 8 height 8
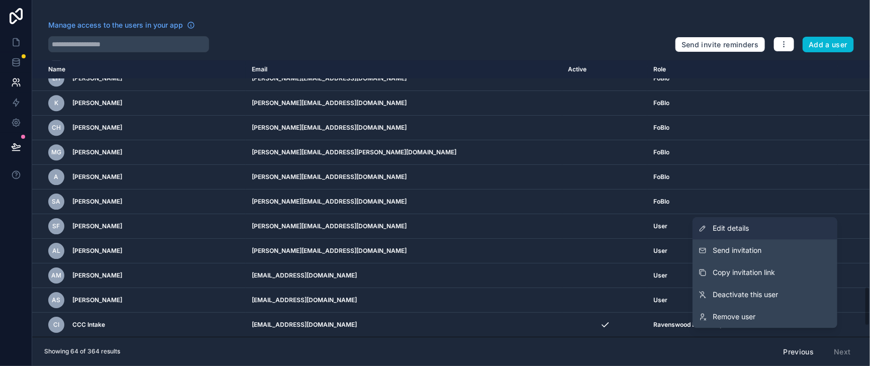
click at [717, 226] on span "Edit details" at bounding box center [731, 228] width 36 height 10
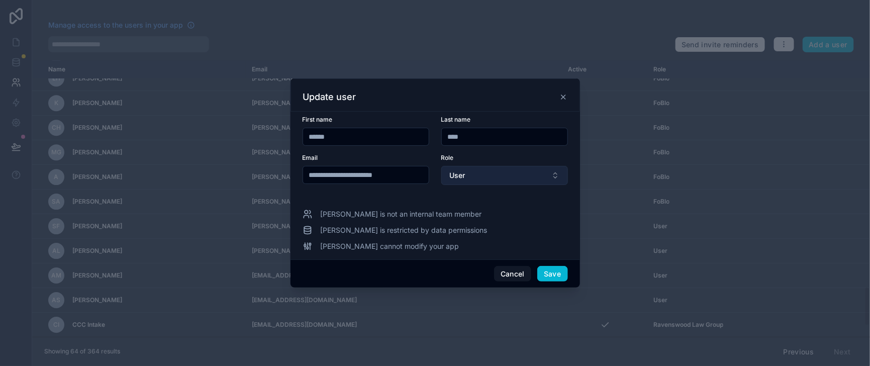
click at [554, 179] on button "User" at bounding box center [505, 175] width 127 height 19
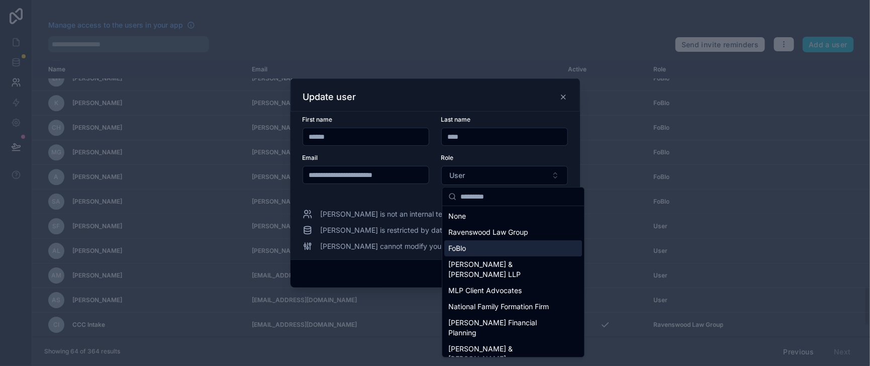
click at [509, 254] on div "FoBlo" at bounding box center [514, 248] width 138 height 16
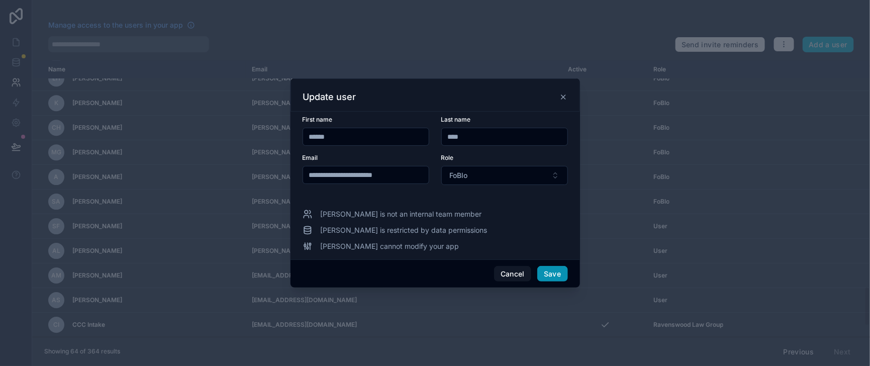
click at [566, 282] on button "Save" at bounding box center [553, 274] width 30 height 16
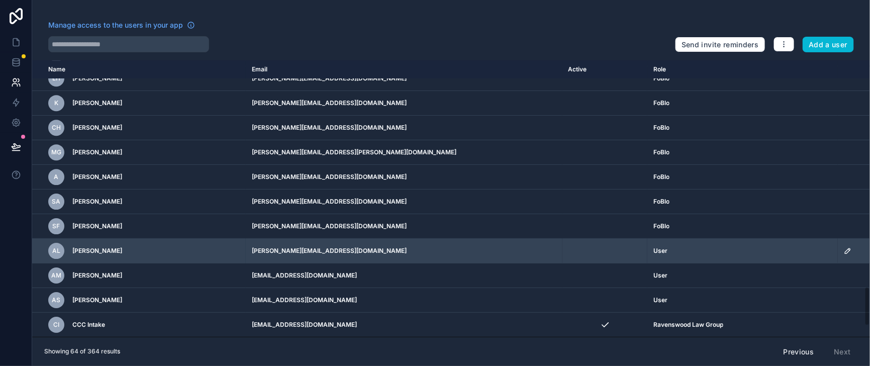
click at [846, 248] on icon "scrollable content" at bounding box center [848, 250] width 5 height 5
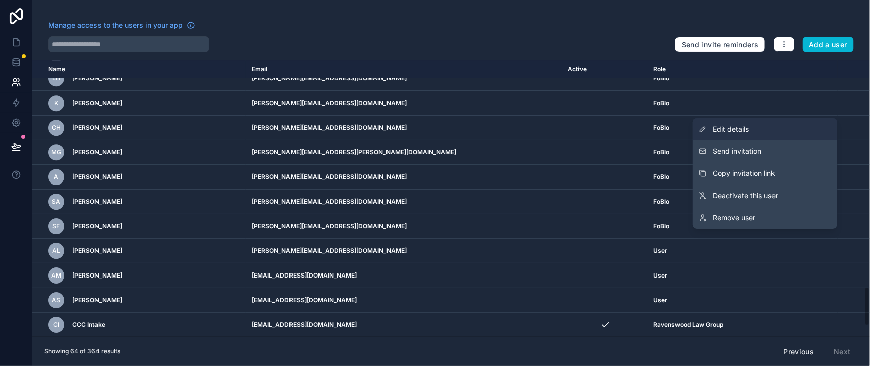
click at [734, 124] on span "Edit details" at bounding box center [731, 129] width 36 height 10
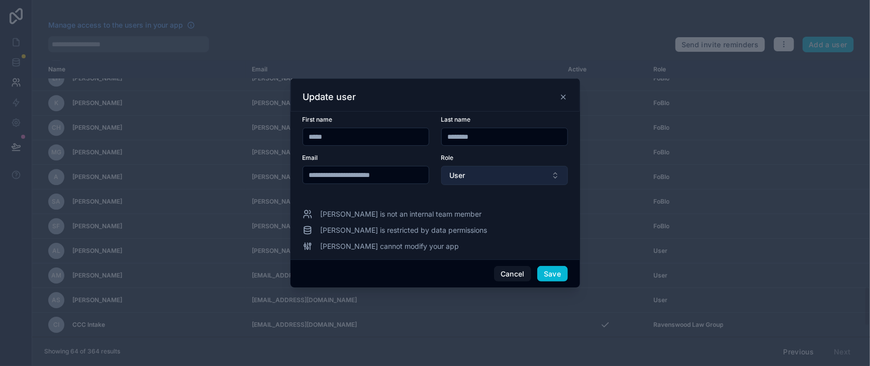
drag, startPoint x: 569, startPoint y: 176, endPoint x: 552, endPoint y: 180, distance: 17.5
click at [568, 176] on button "User" at bounding box center [505, 175] width 127 height 19
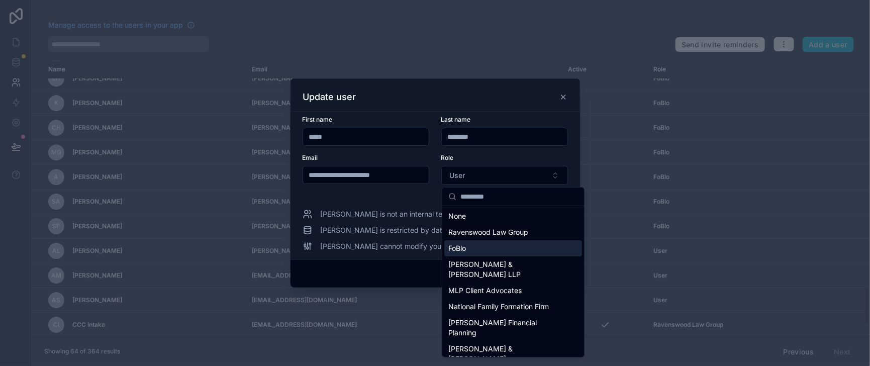
click at [481, 253] on div "FoBlo" at bounding box center [514, 248] width 138 height 16
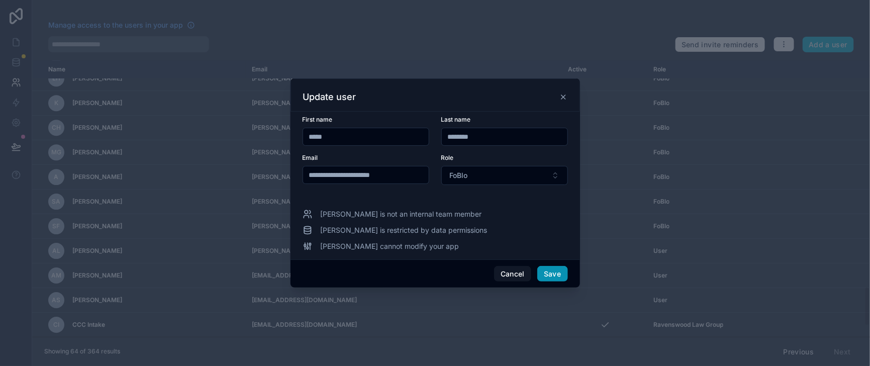
click at [567, 282] on button "Save" at bounding box center [553, 274] width 30 height 16
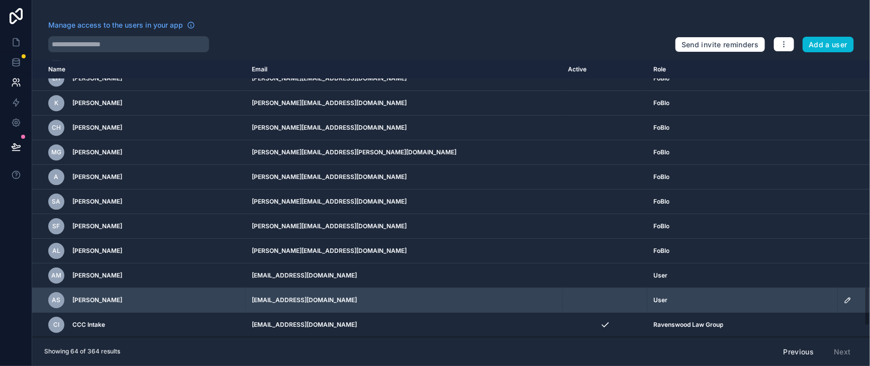
click at [844, 296] on icon "scrollable content" at bounding box center [848, 300] width 8 height 8
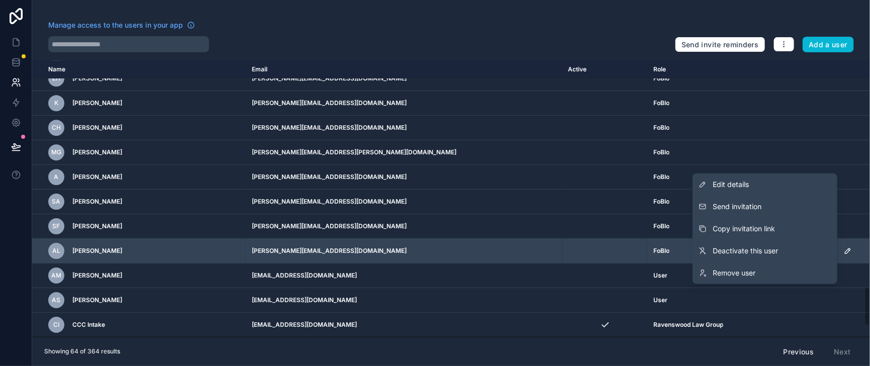
click at [571, 247] on td "scrollable content" at bounding box center [605, 251] width 85 height 25
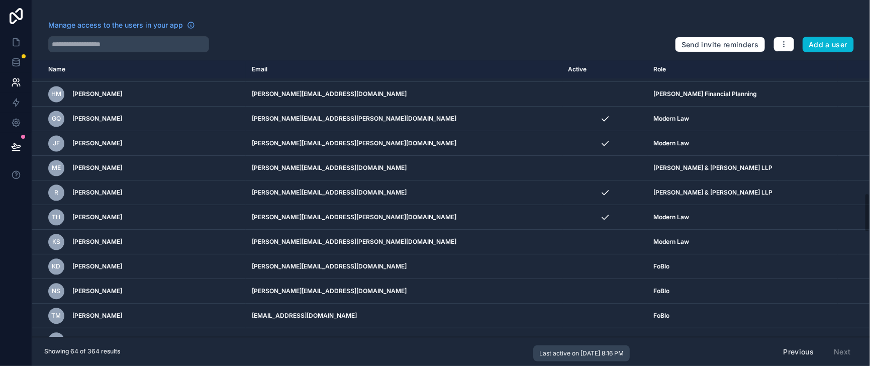
scroll to position [893, 0]
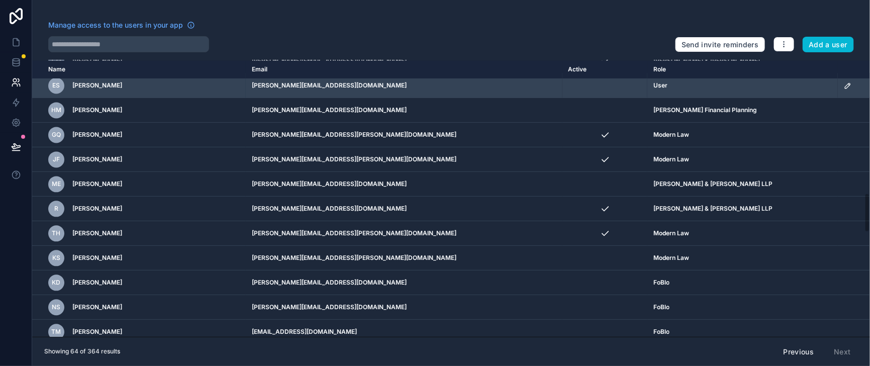
click at [844, 90] on icon "scrollable content" at bounding box center [848, 85] width 8 height 8
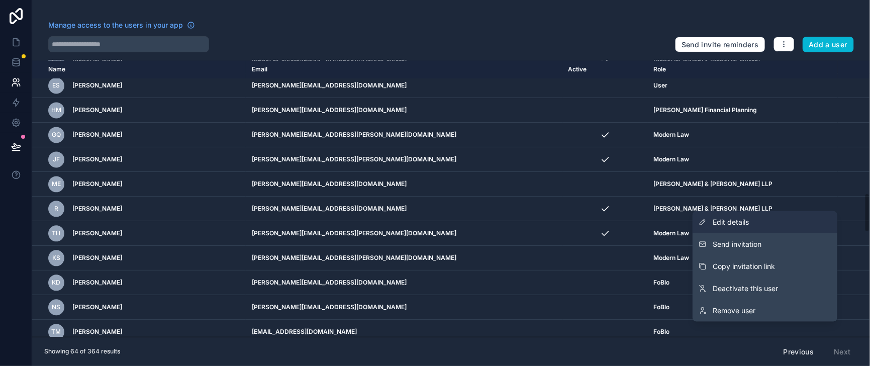
click at [729, 215] on link "Edit details" at bounding box center [765, 222] width 145 height 22
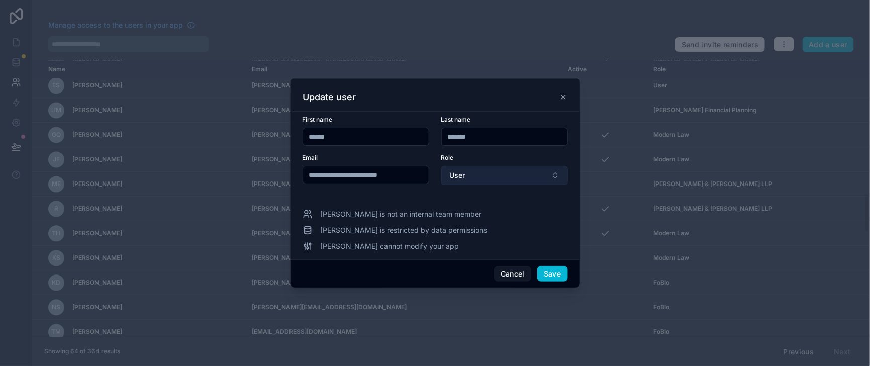
click at [568, 176] on button "User" at bounding box center [505, 175] width 127 height 19
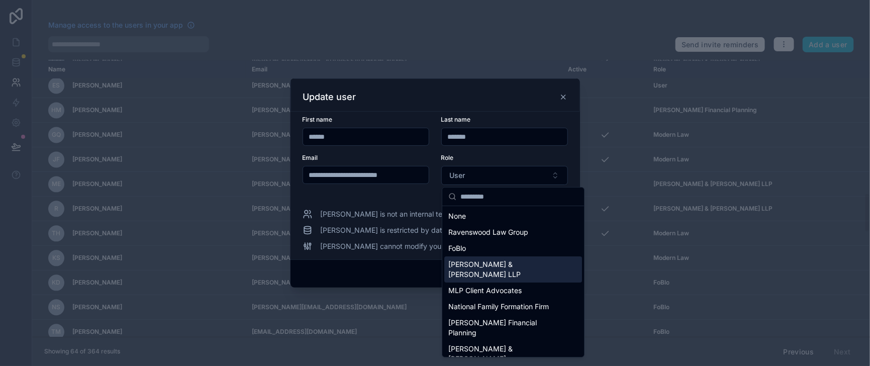
scroll to position [227, 0]
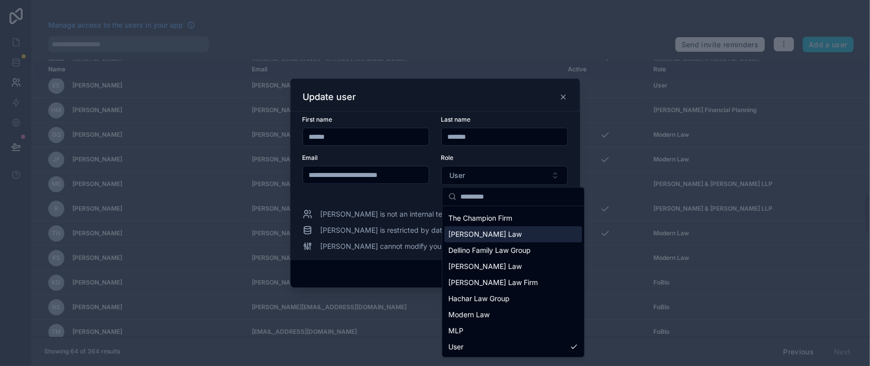
click at [485, 229] on span "[PERSON_NAME] Law" at bounding box center [485, 234] width 73 height 10
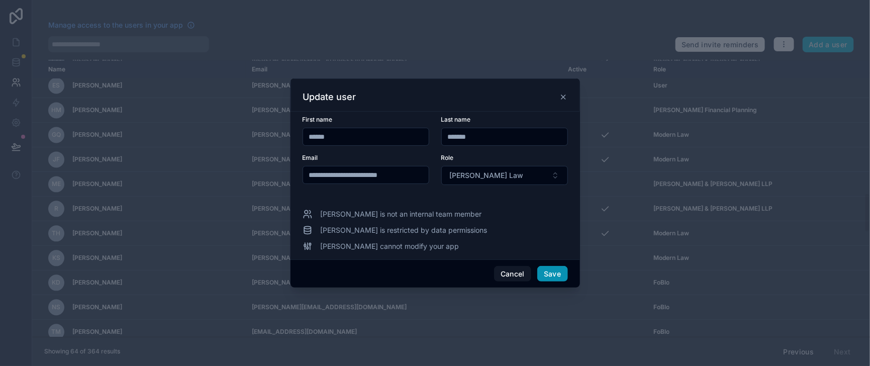
click at [567, 282] on button "Save" at bounding box center [553, 274] width 30 height 16
